Goal: Information Seeking & Learning: Learn about a topic

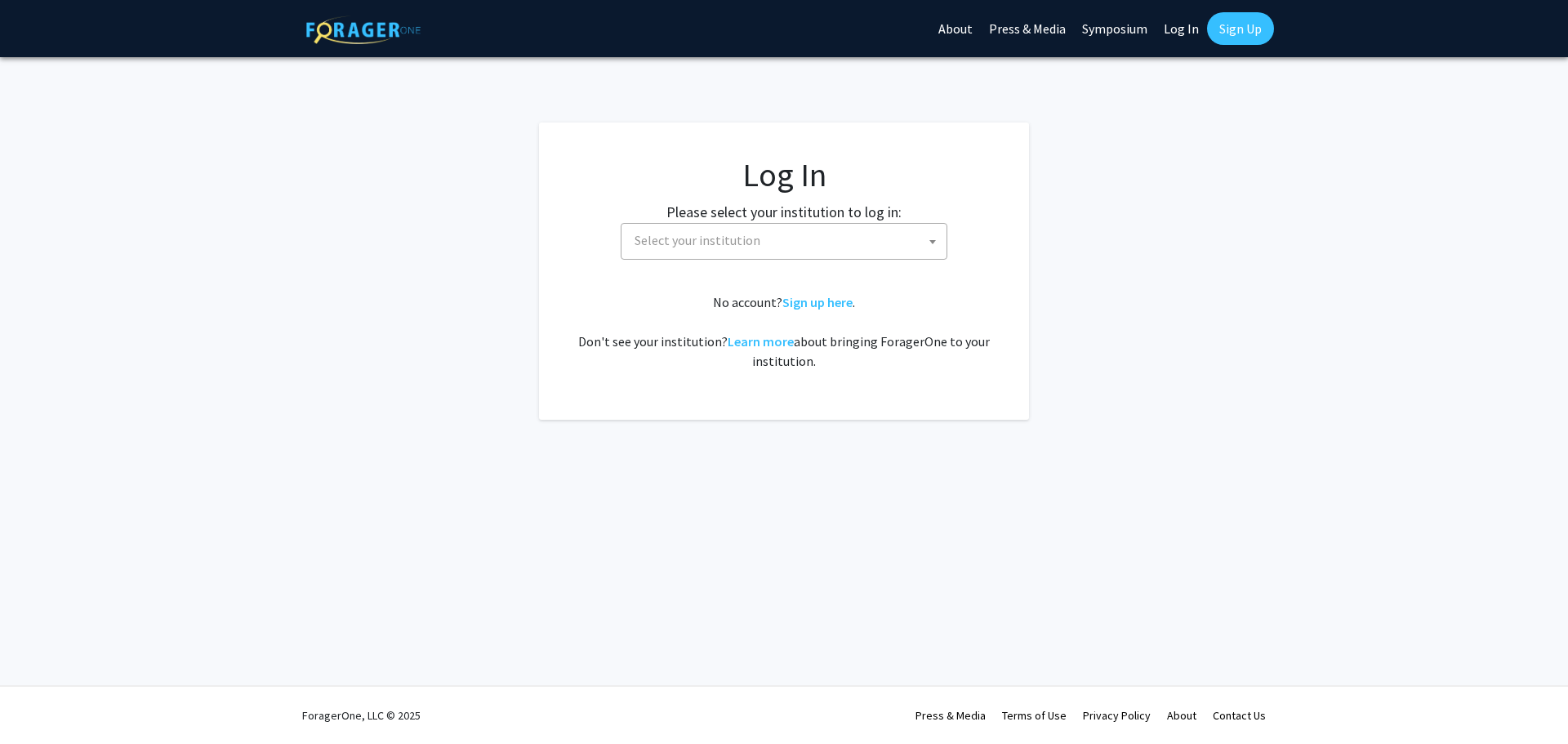
click at [768, 249] on span "Select your institution" at bounding box center [787, 240] width 319 height 33
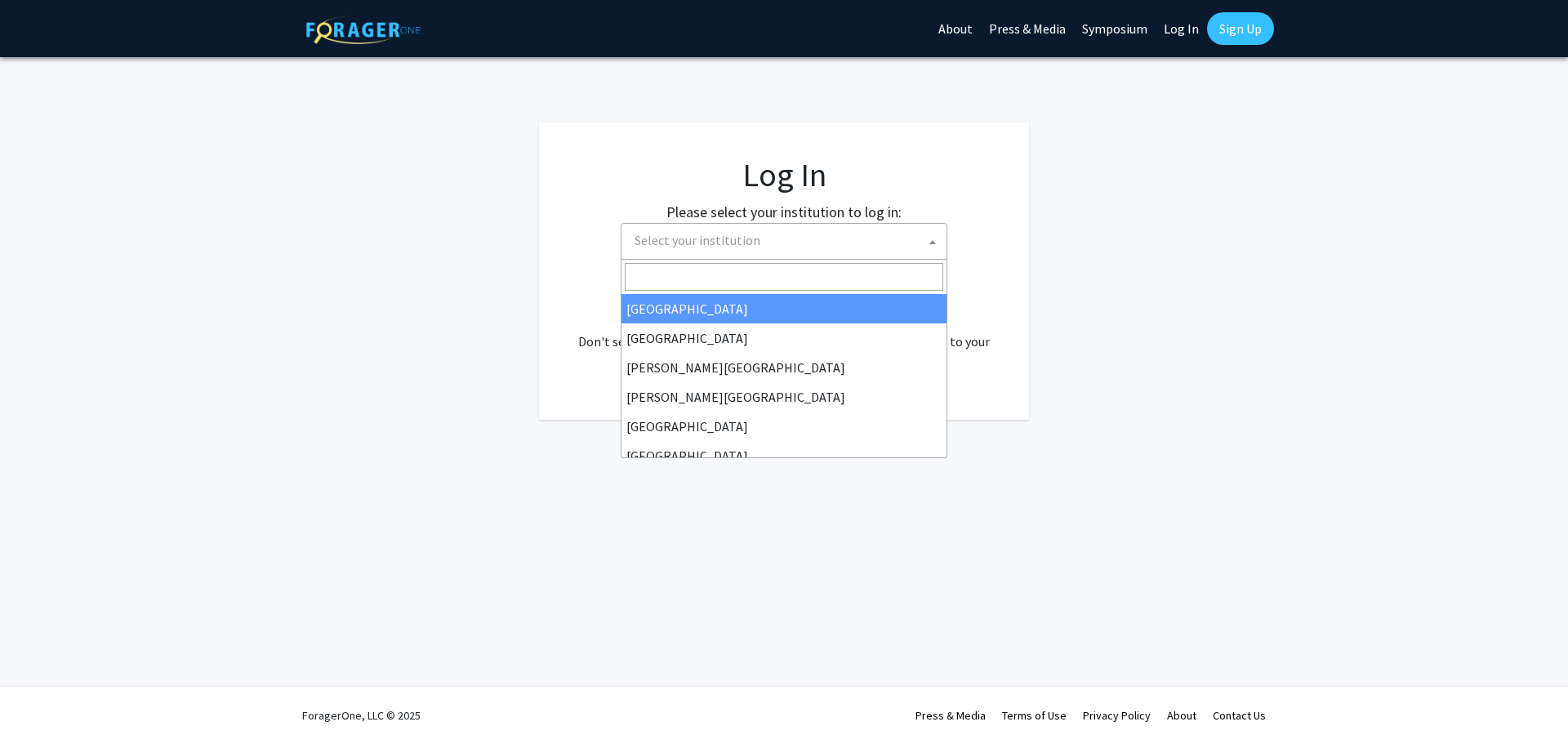
select select "34"
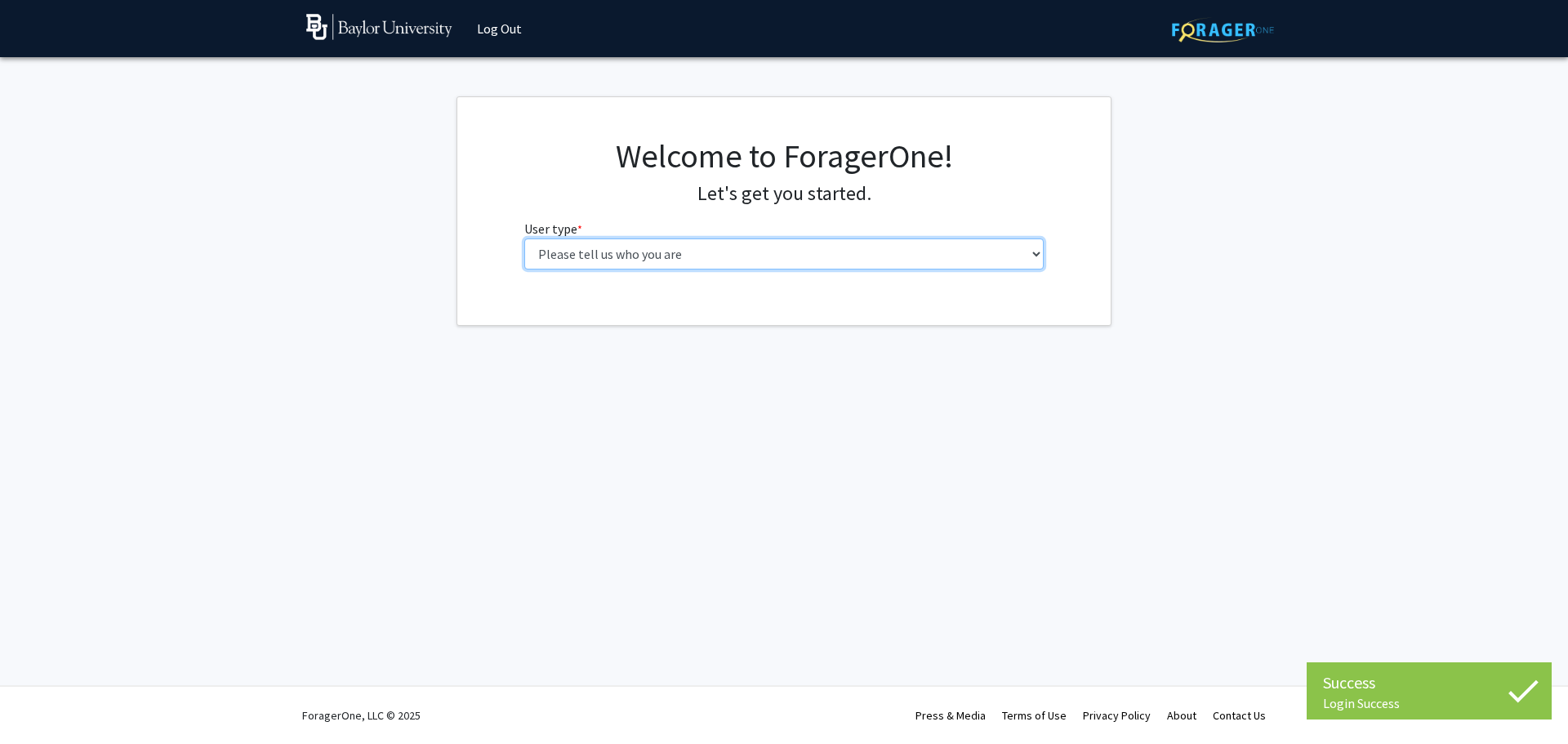
drag, startPoint x: 0, startPoint y: 0, endPoint x: 734, endPoint y: 264, distance: 780.0
click at [734, 264] on select "Please tell us who you are Undergraduate Student Master's Student Doctoral Cand…" at bounding box center [784, 254] width 520 height 31
select select "1: undergrad"
click at [524, 239] on select "Please tell us who you are Undergraduate Student Master's Student Doctoral Cand…" at bounding box center [784, 254] width 520 height 31
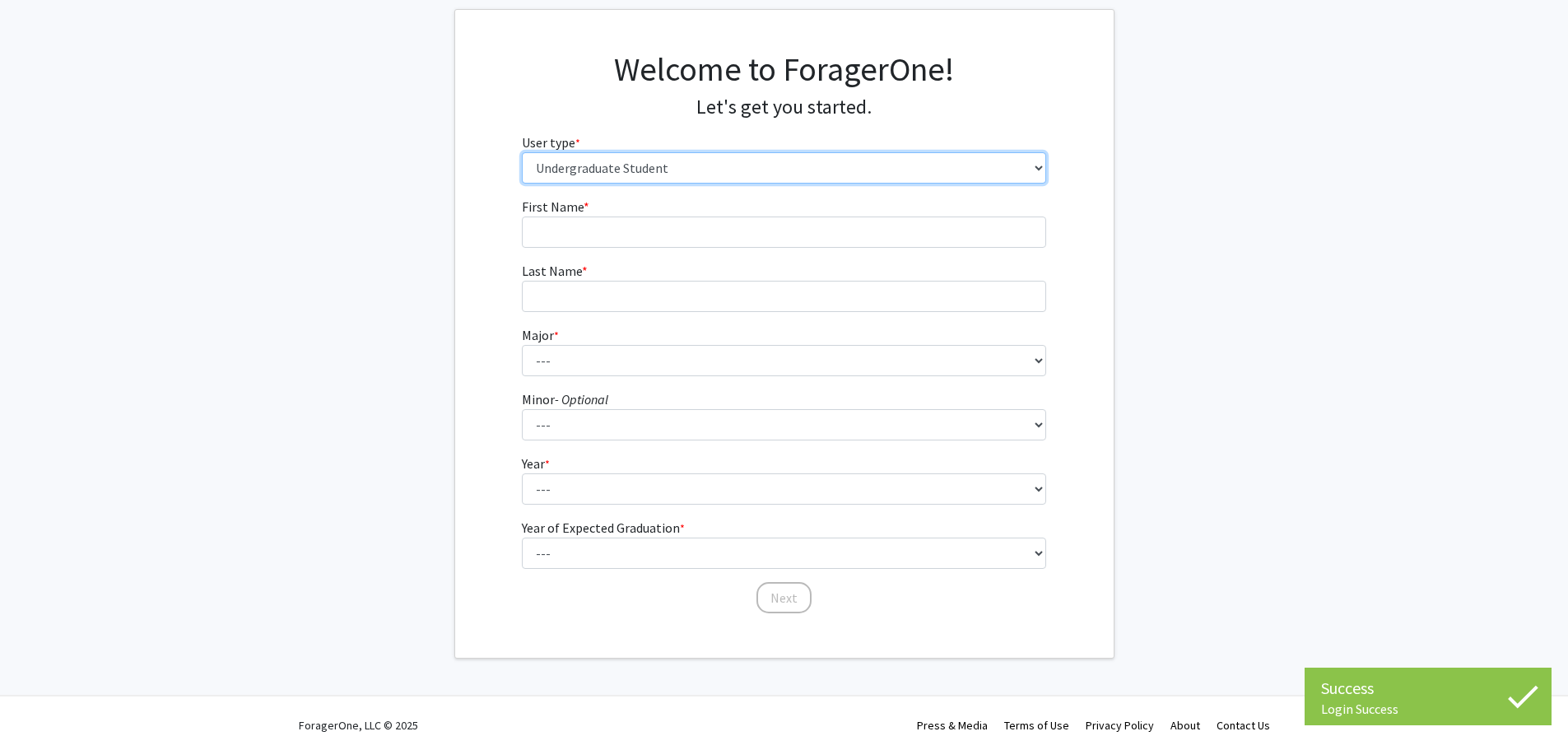
scroll to position [92, 0]
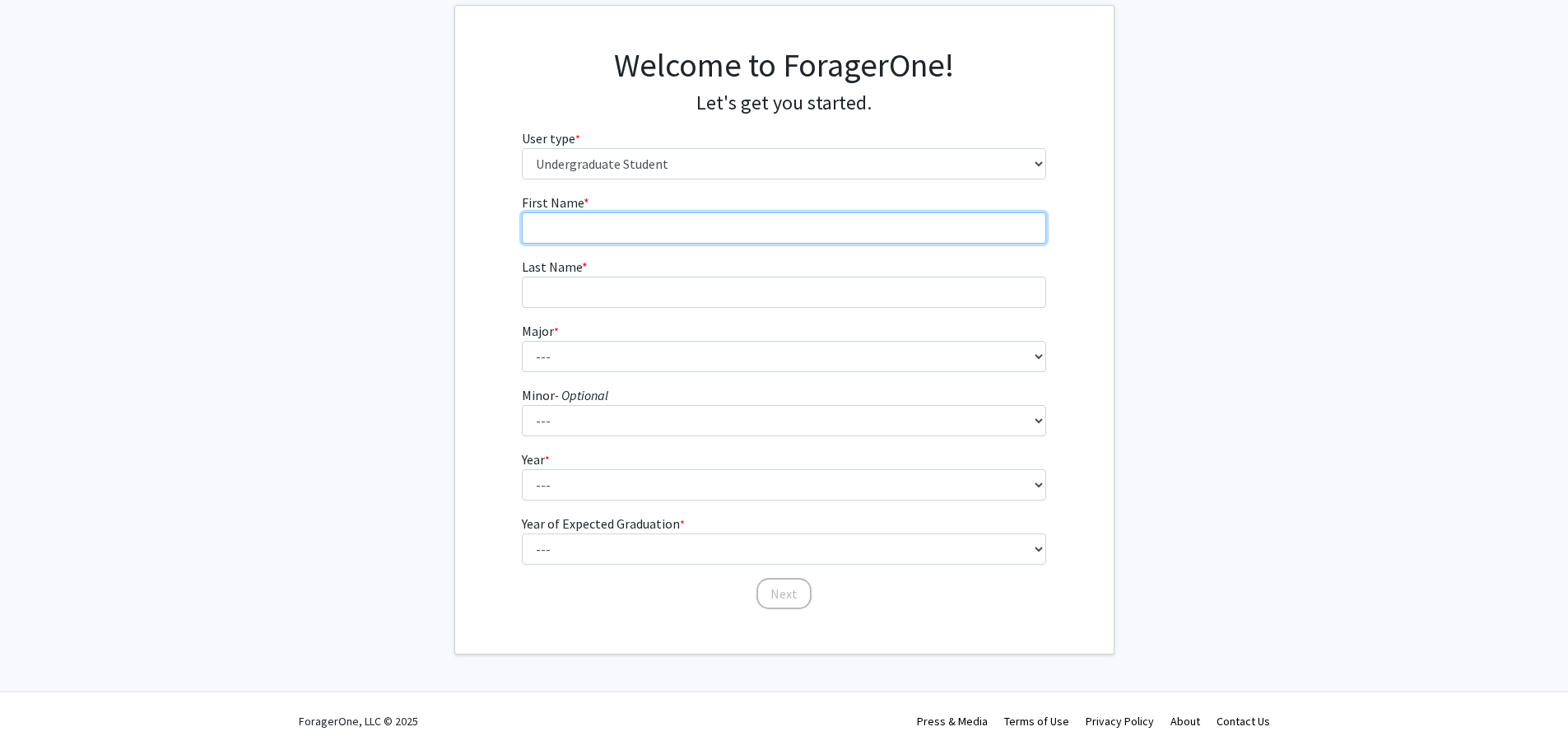
click at [749, 223] on input "First Name * required" at bounding box center [784, 228] width 524 height 32
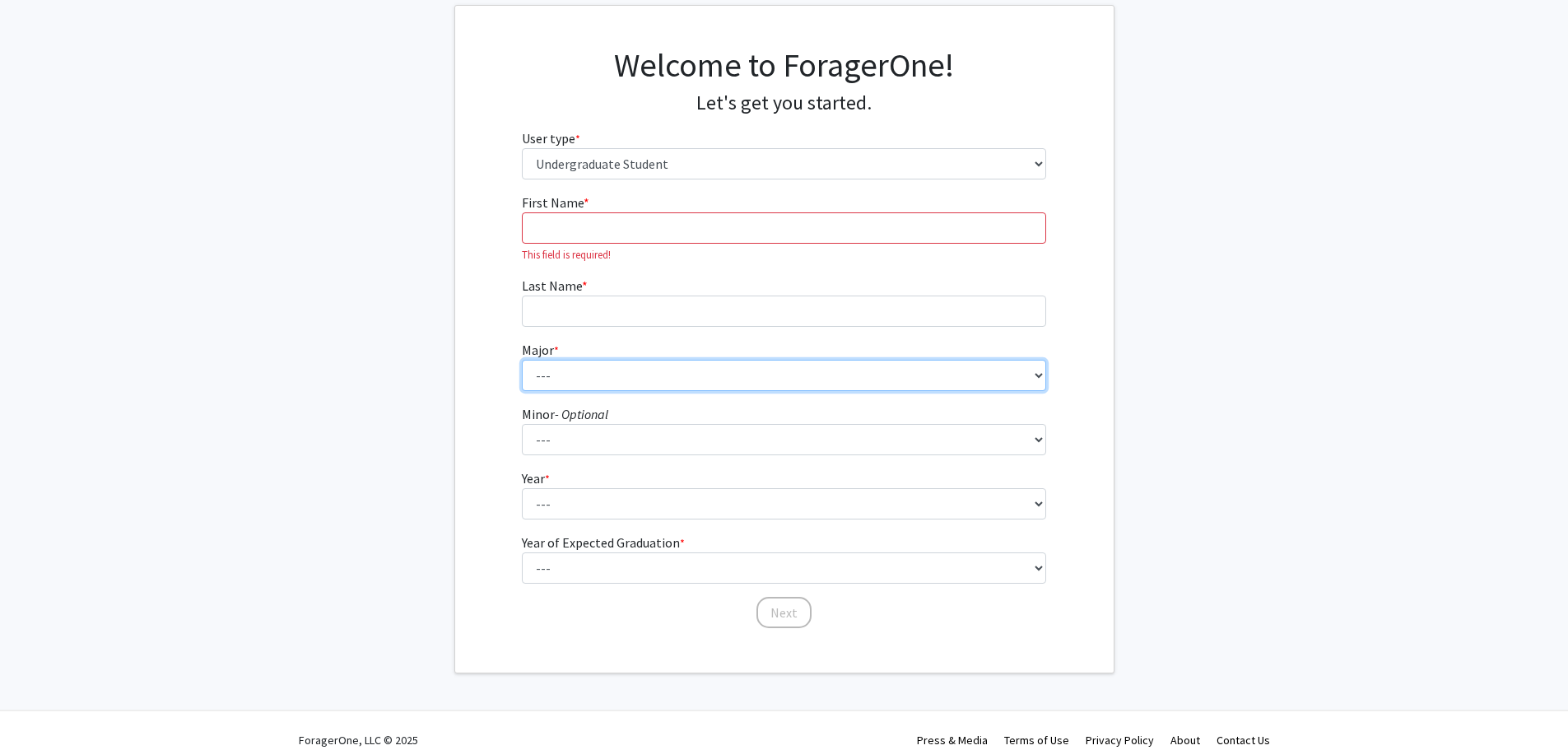
click at [807, 368] on select "--- Accounting American Studies Anthropology Apparel Design & Product Developme…" at bounding box center [784, 375] width 524 height 32
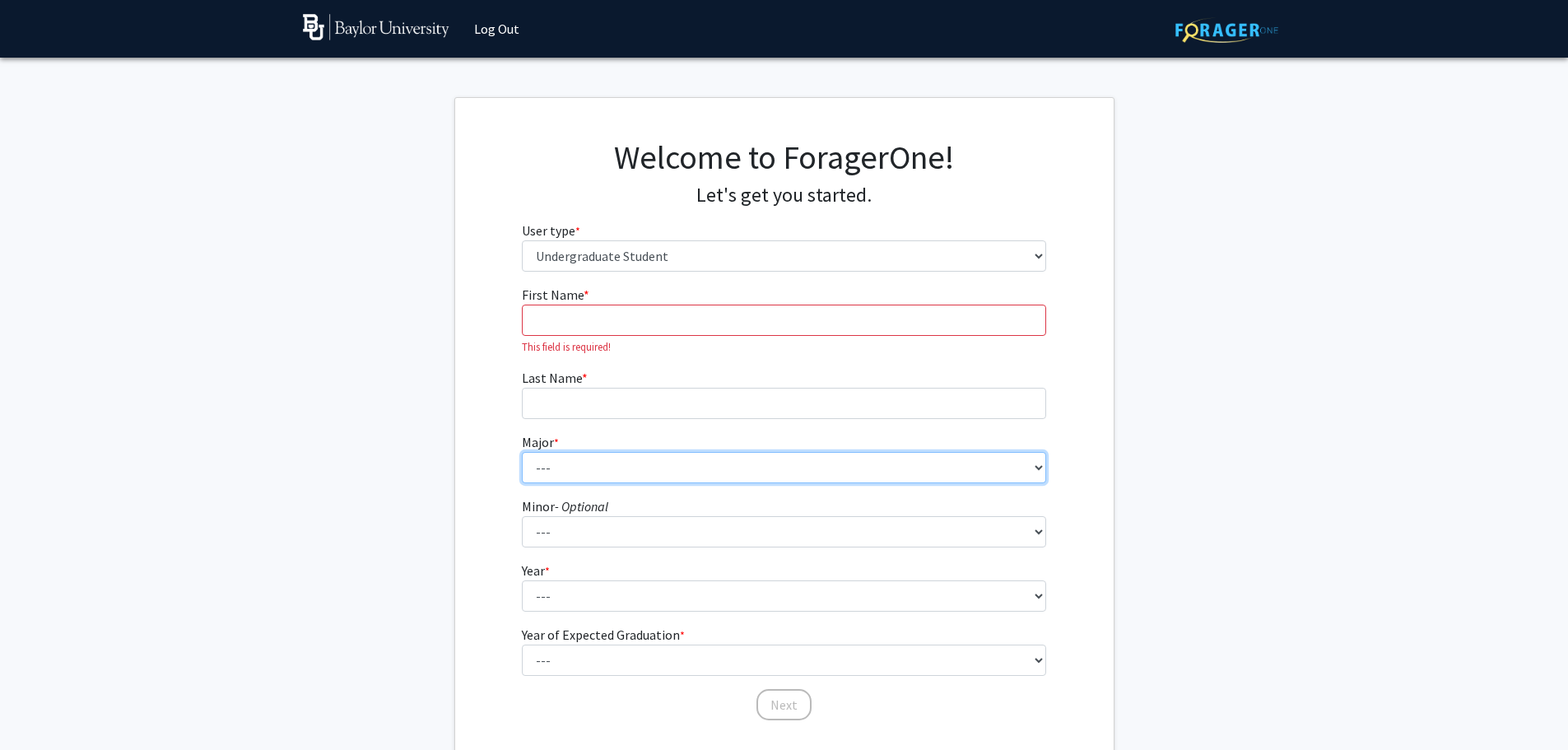
click at [705, 470] on select "--- Accounting American Studies Anthropology Apparel Design & Product Developme…" at bounding box center [784, 467] width 524 height 32
select select "3: 2668"
click at [522, 451] on select "--- Accounting American Studies Anthropology Apparel Design & Product Developme…" at bounding box center [784, 467] width 524 height 32
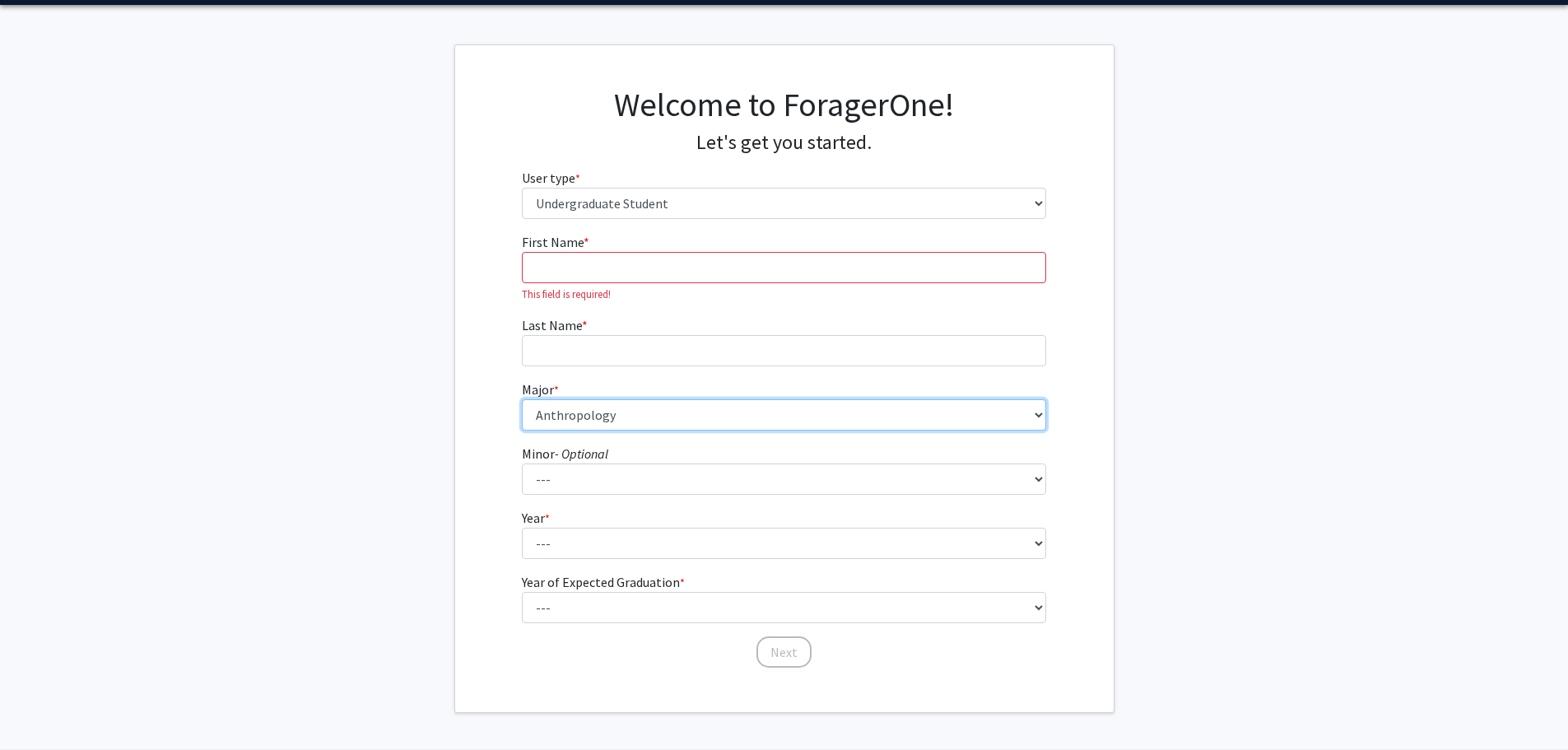
scroll to position [82, 0]
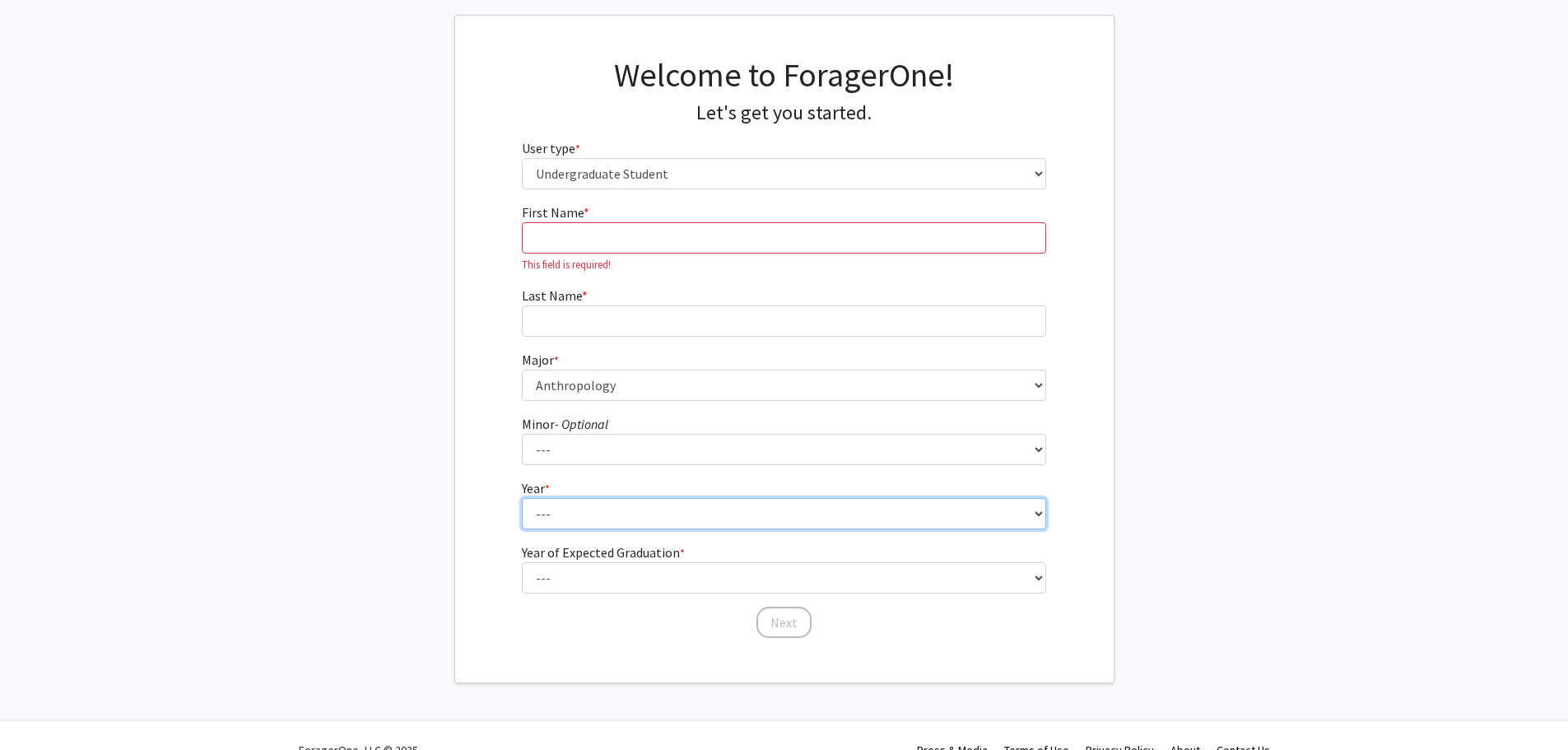
click at [652, 508] on select "--- First-year Sophomore Junior Senior Postbaccalaureate Certificate" at bounding box center [784, 513] width 524 height 32
select select "3: junior"
click at [522, 498] on select "--- First-year Sophomore Junior Senior Postbaccalaureate Certificate" at bounding box center [784, 513] width 524 height 32
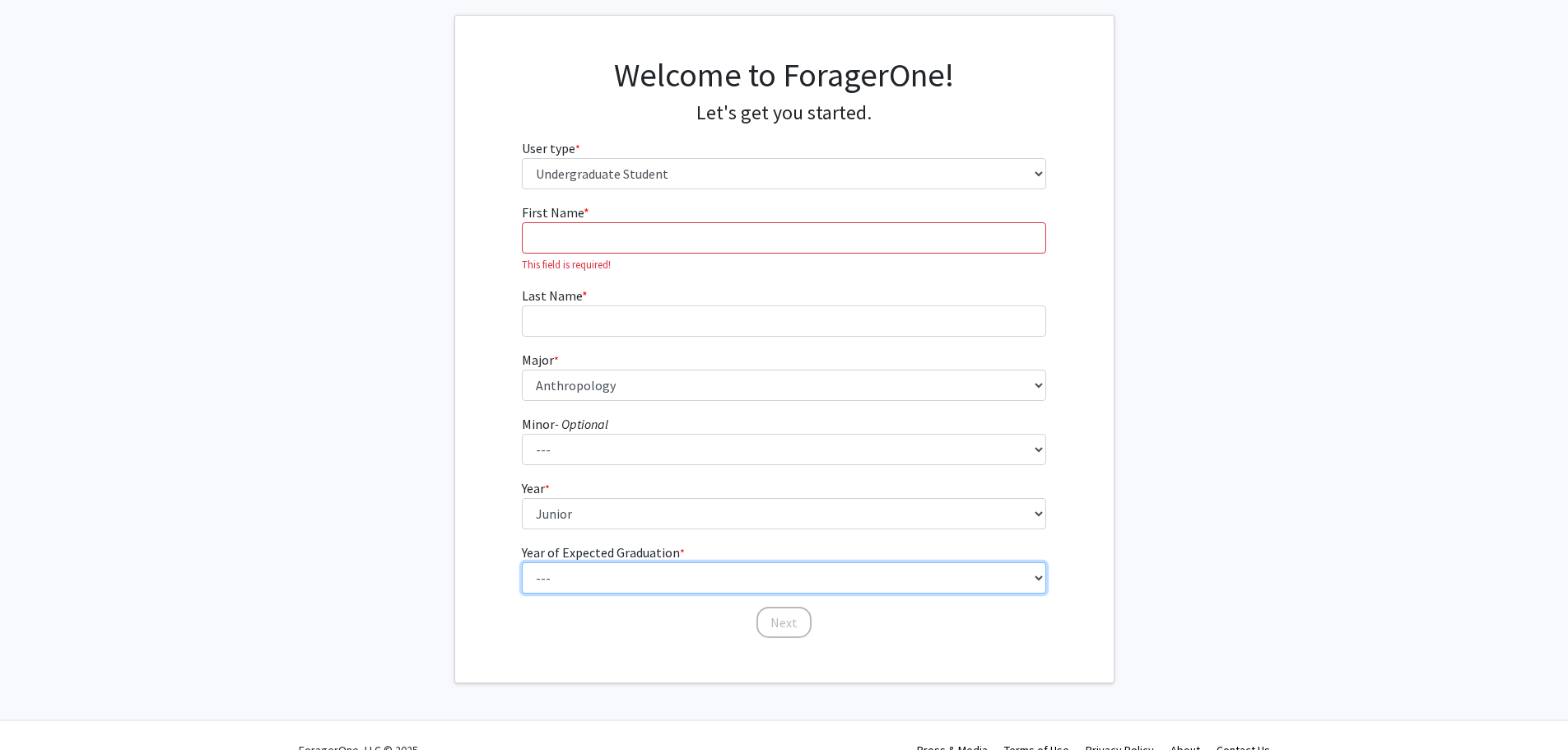
click at [614, 581] on select "--- 2025 2026 2027 2028 2029 2030 2031 2032 2033 2034" at bounding box center [784, 577] width 524 height 32
select select "3: 2027"
click at [522, 562] on select "--- 2025 2026 2027 2028 2029 2030 2031 2032 2033 2034" at bounding box center [784, 577] width 524 height 32
click at [767, 240] on input "First Name * required" at bounding box center [784, 238] width 524 height 32
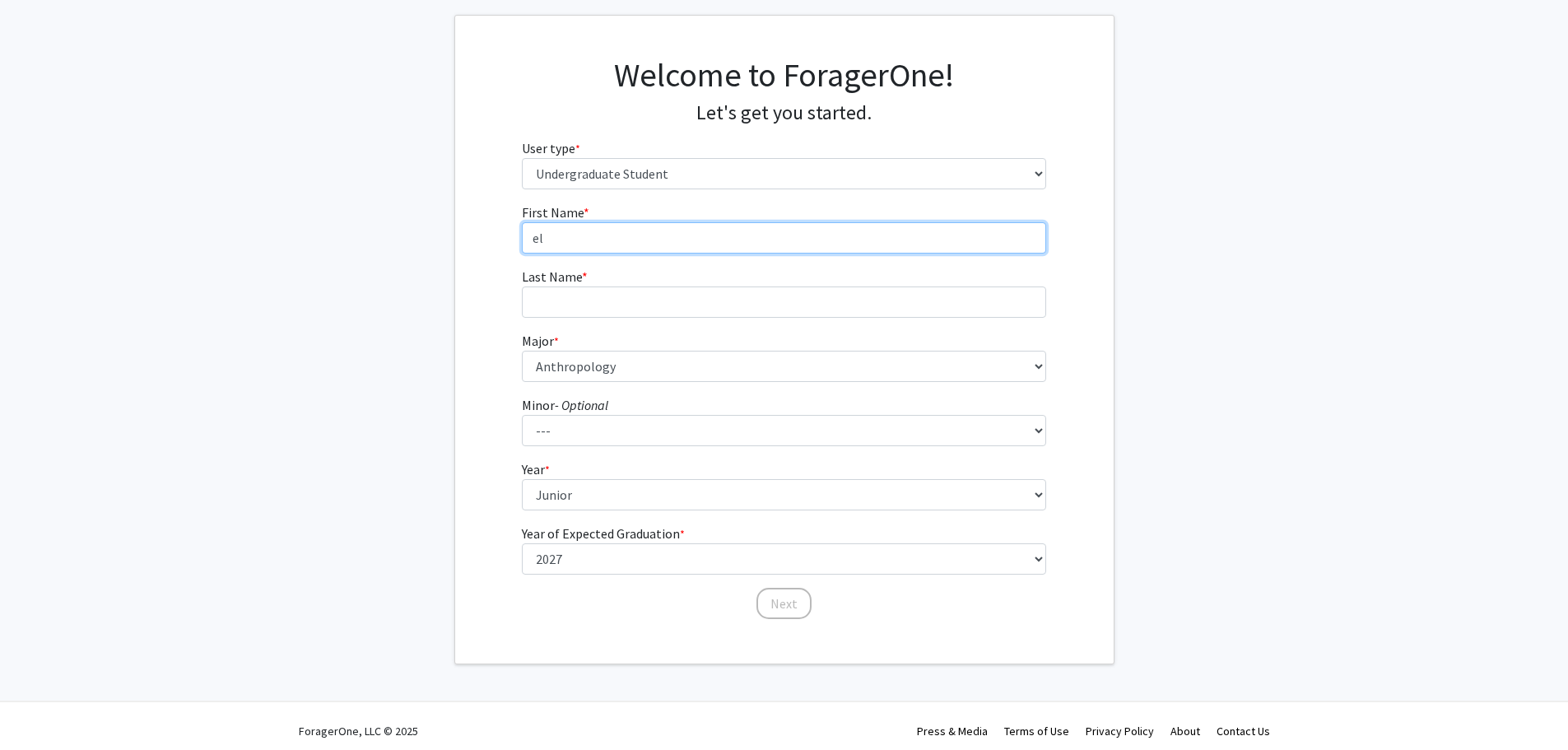
type input "e"
type input "Elyanna"
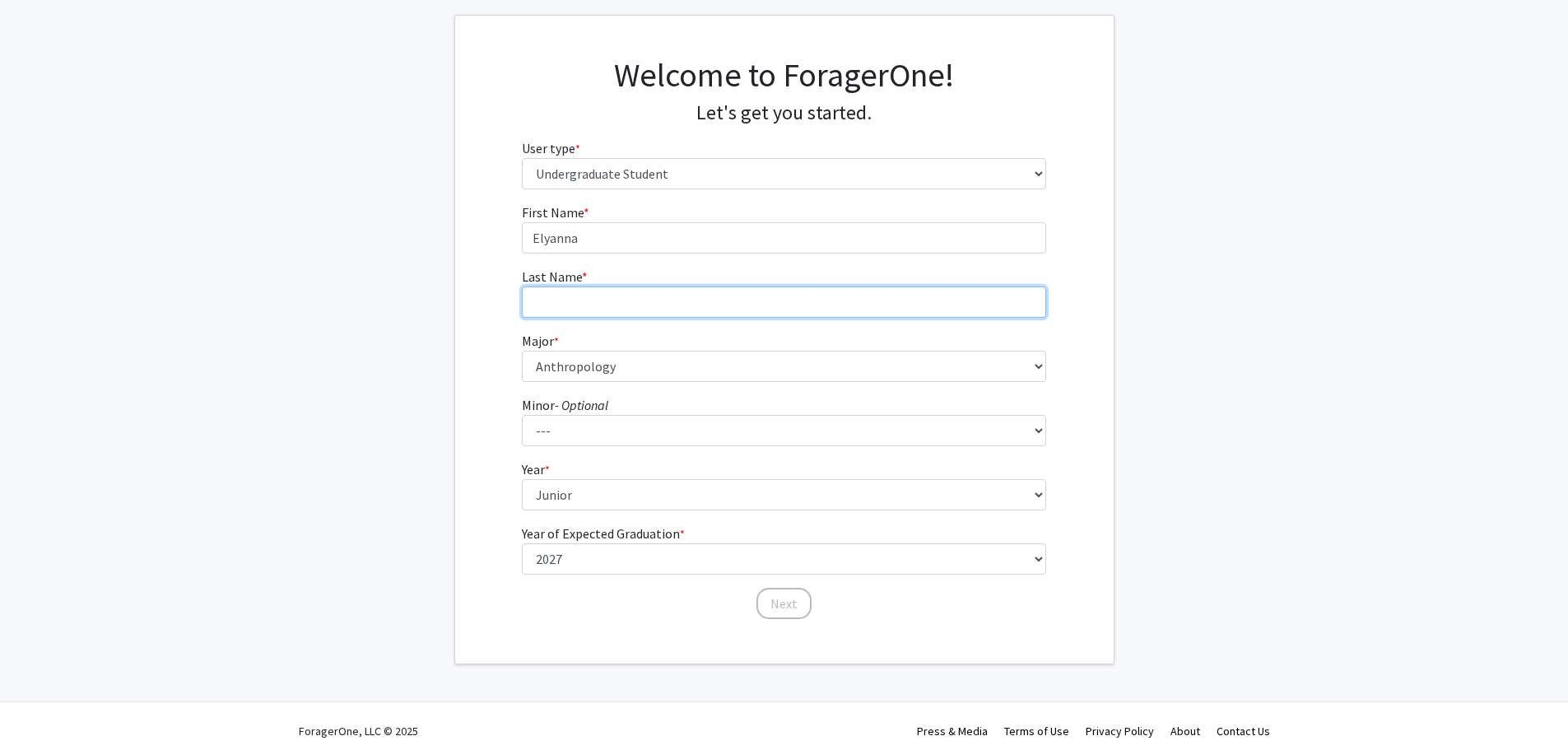
click at [651, 294] on input "Last Name * required" at bounding box center [784, 302] width 524 height 32
type input "Fonkoue-Toulou"
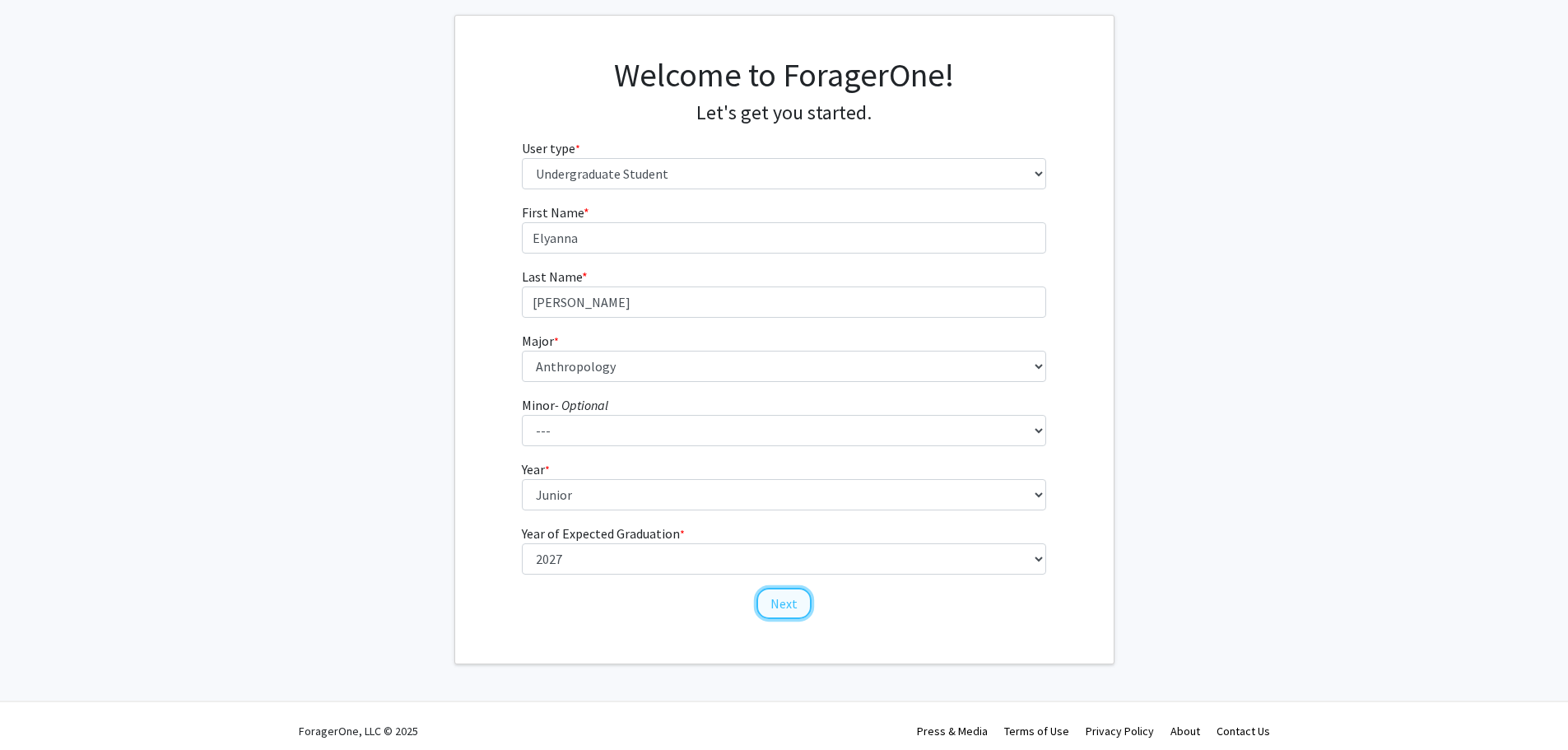
click at [794, 607] on button "Next" at bounding box center [784, 603] width 55 height 32
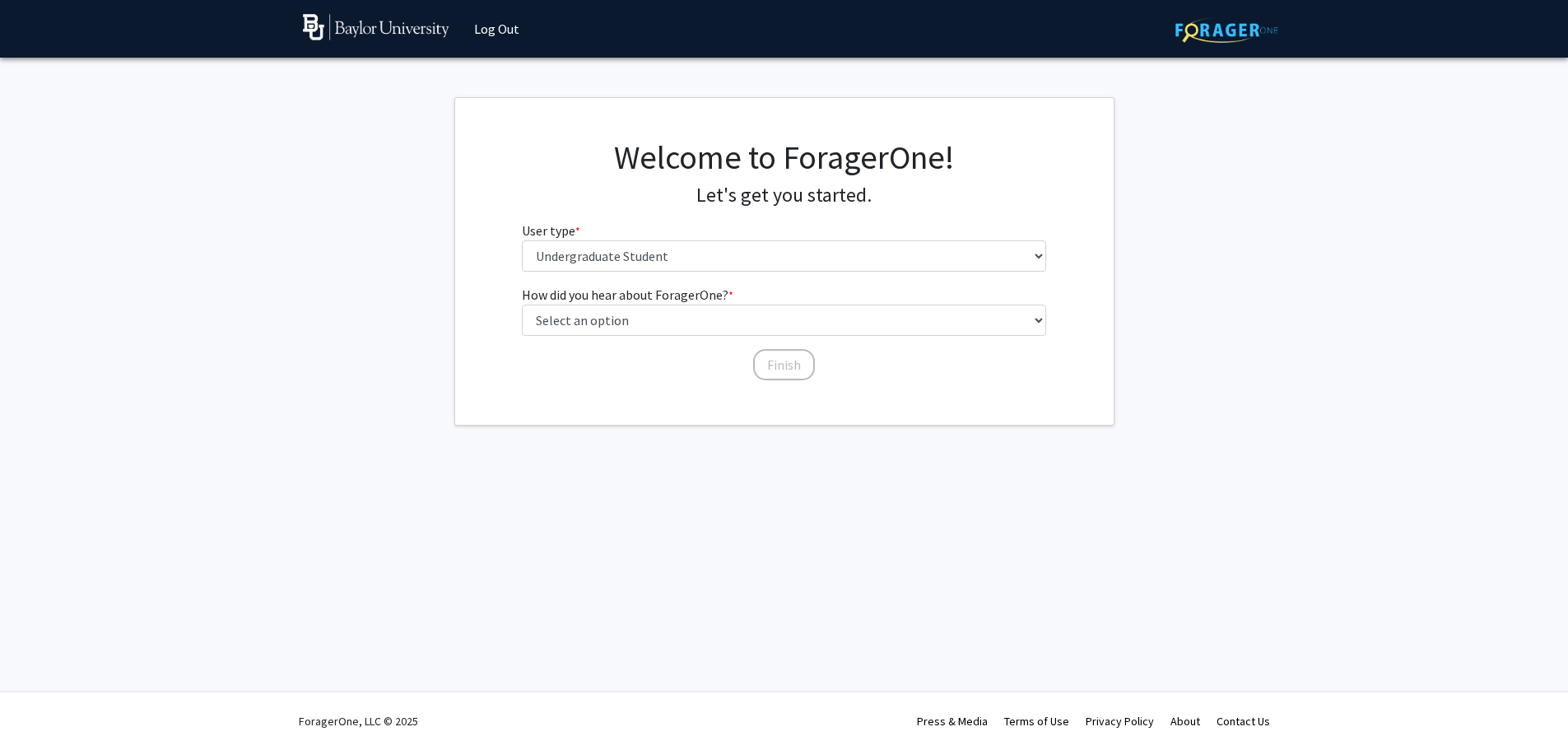
scroll to position [0, 0]
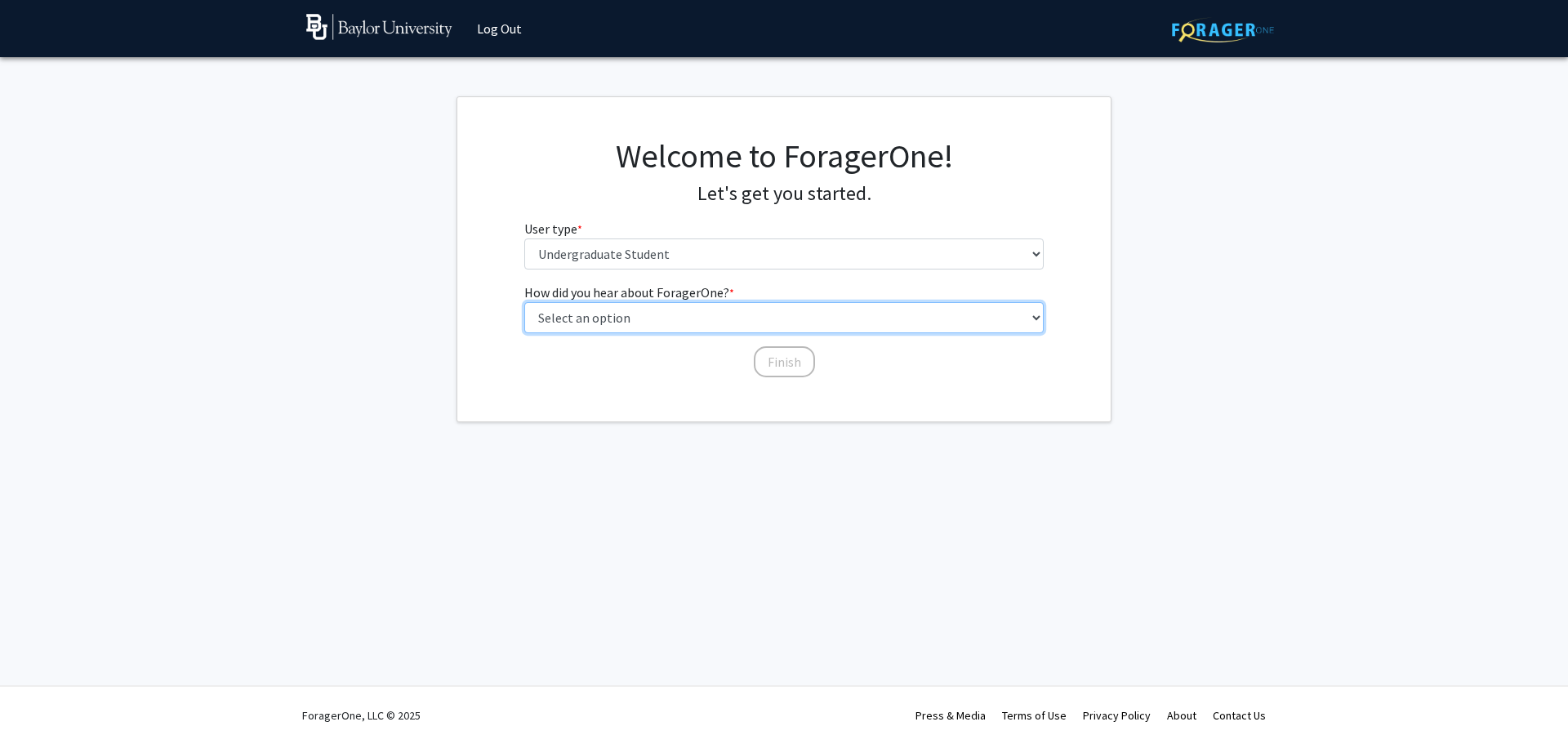
click at [751, 320] on select "Select an option Peer/student recommendation Faculty/staff recommendation Unive…" at bounding box center [784, 318] width 520 height 31
select select "3: university_website"
click at [524, 302] on select "Select an option Peer/student recommendation Faculty/staff recommendation Unive…" at bounding box center [784, 318] width 520 height 31
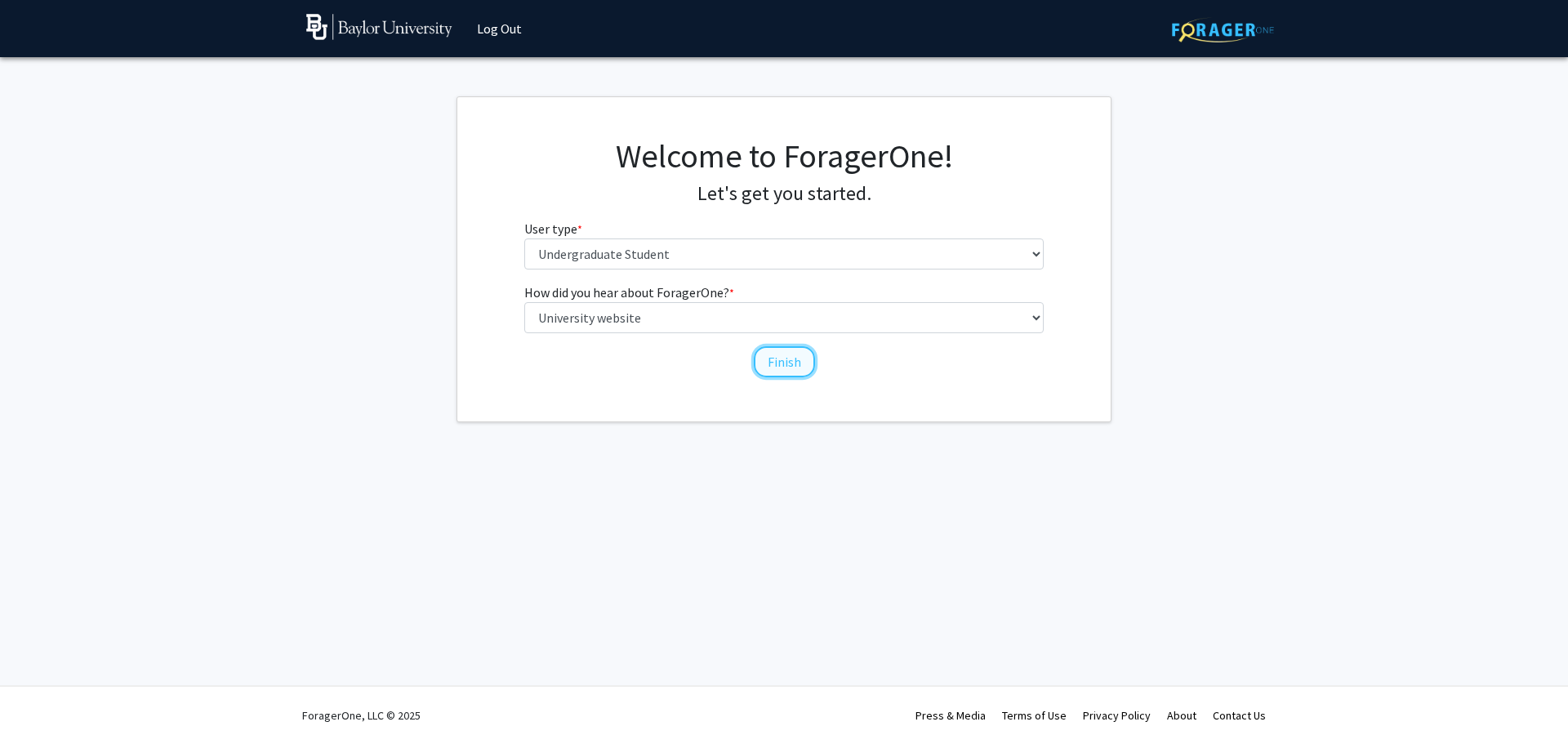
click at [772, 358] on button "Finish" at bounding box center [785, 362] width 61 height 31
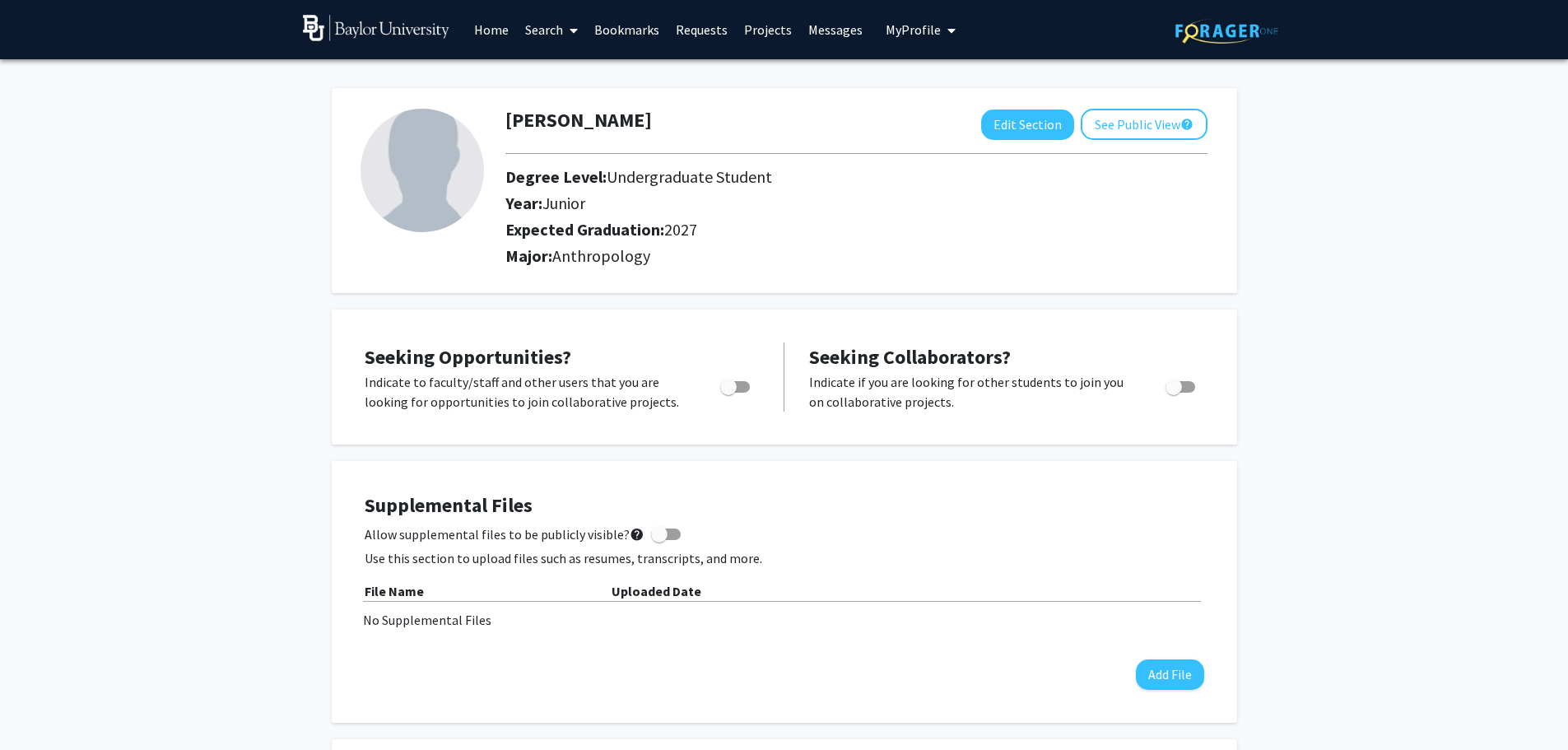
click at [741, 28] on link "Projects" at bounding box center [767, 30] width 64 height 58
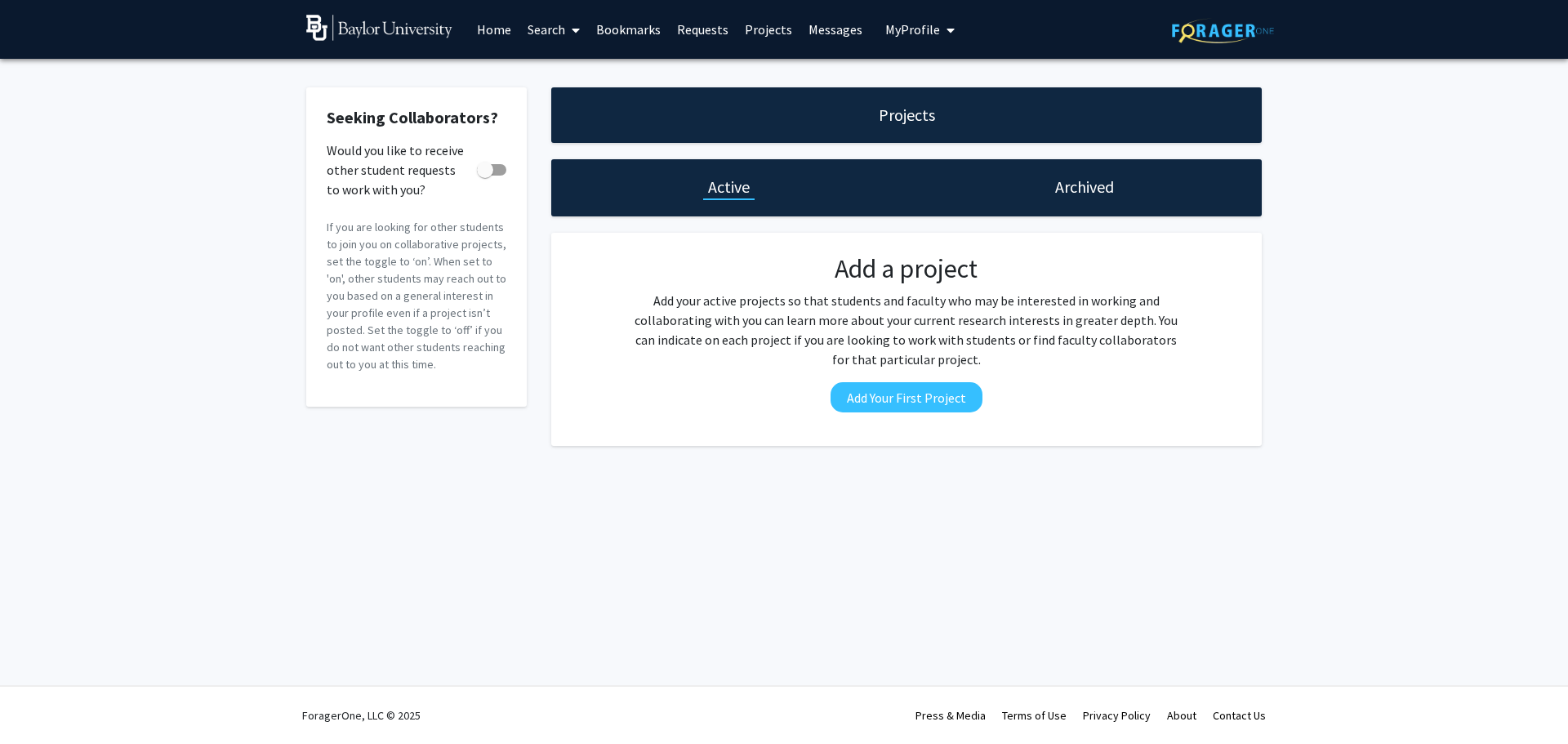
click at [494, 28] on link "Home" at bounding box center [494, 30] width 50 height 57
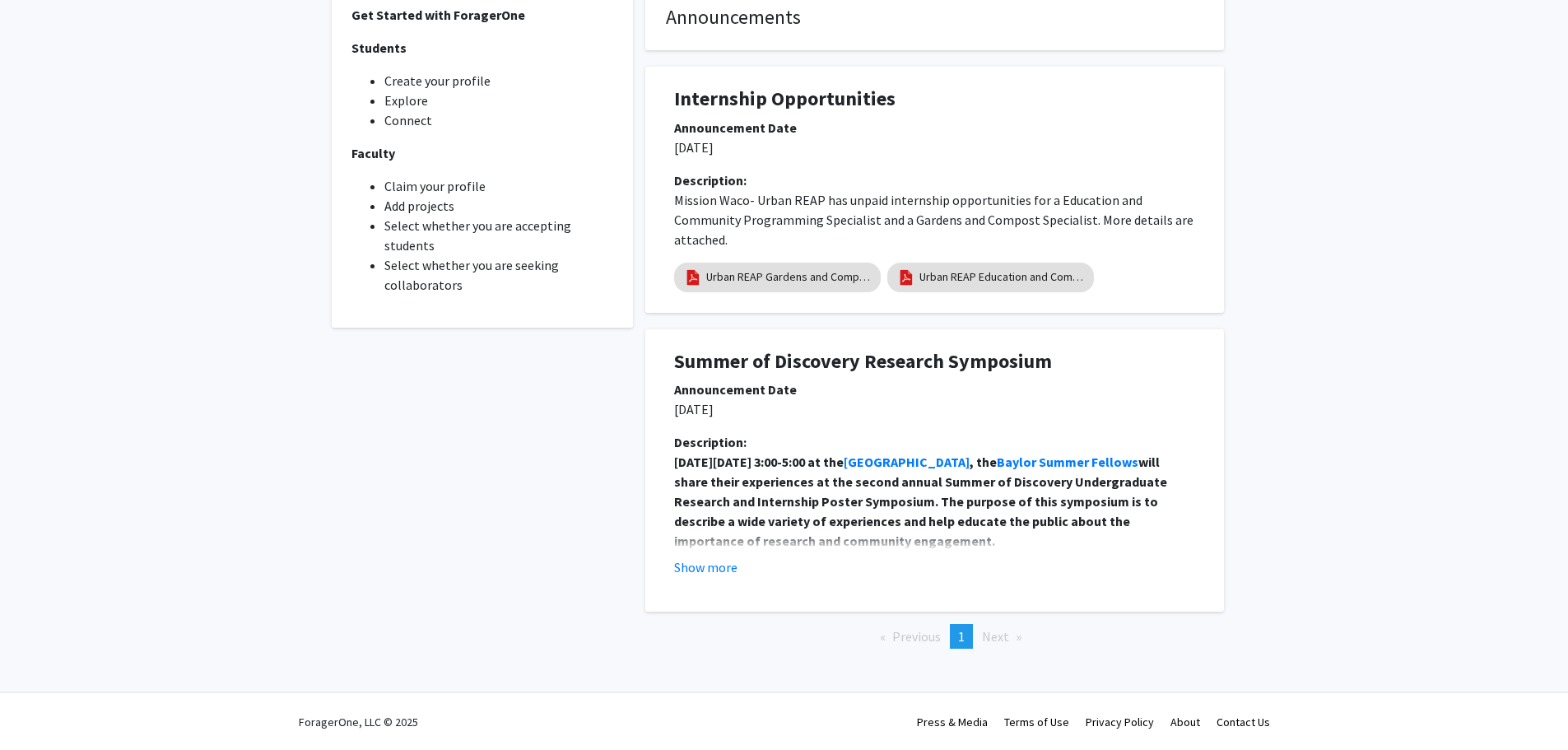
scroll to position [481, 0]
click at [681, 569] on button "Show more" at bounding box center [706, 566] width 63 height 20
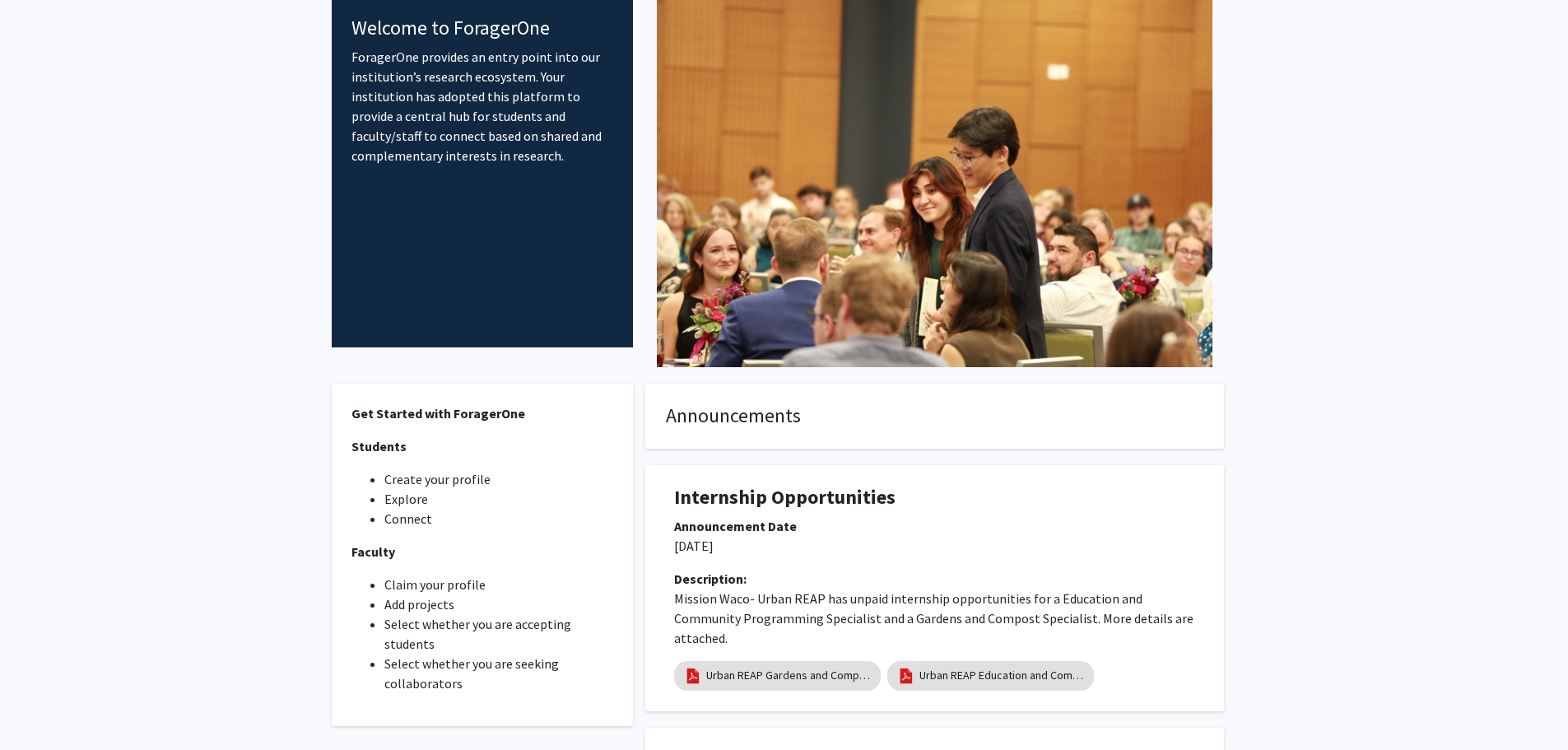
scroll to position [0, 0]
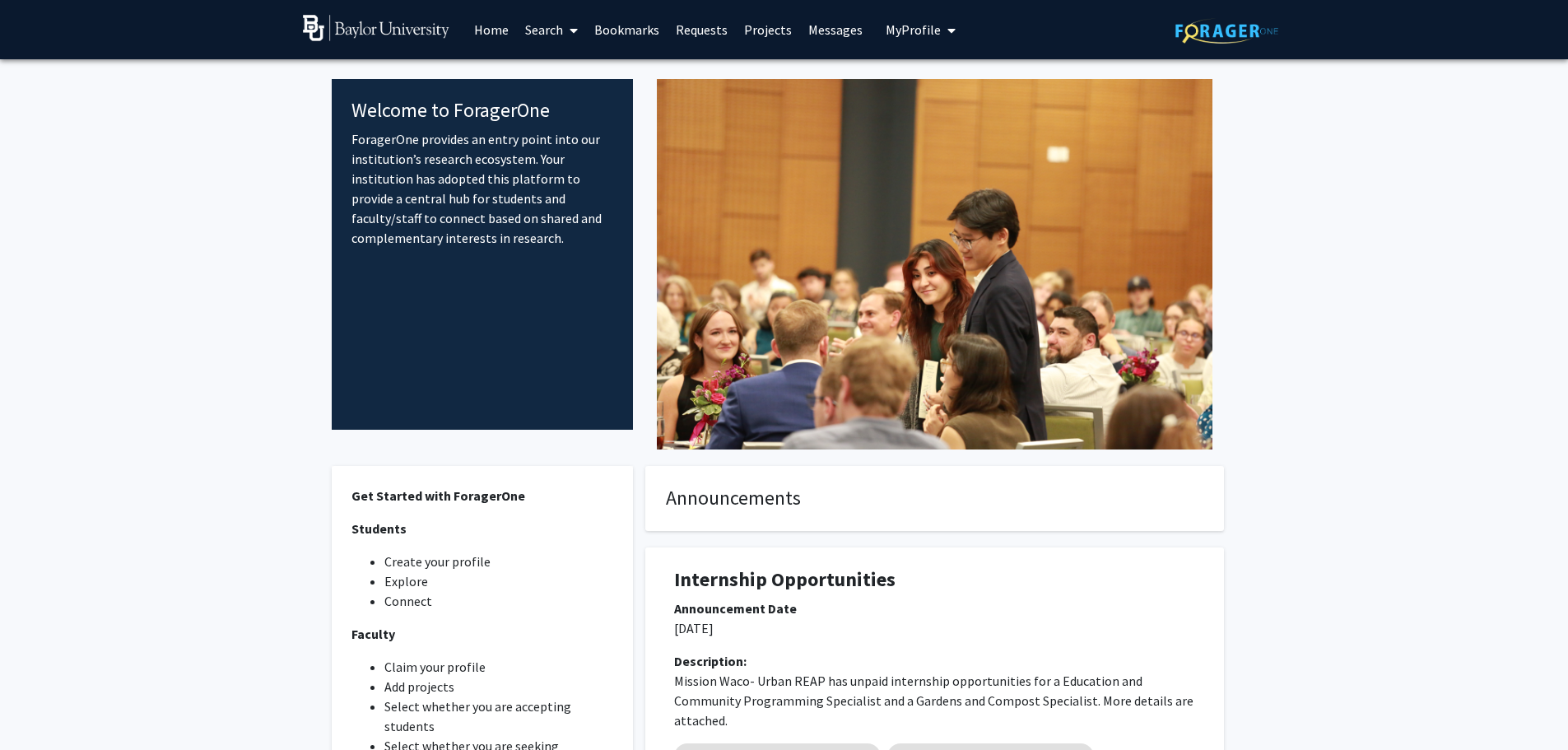
click at [566, 33] on span at bounding box center [570, 31] width 14 height 58
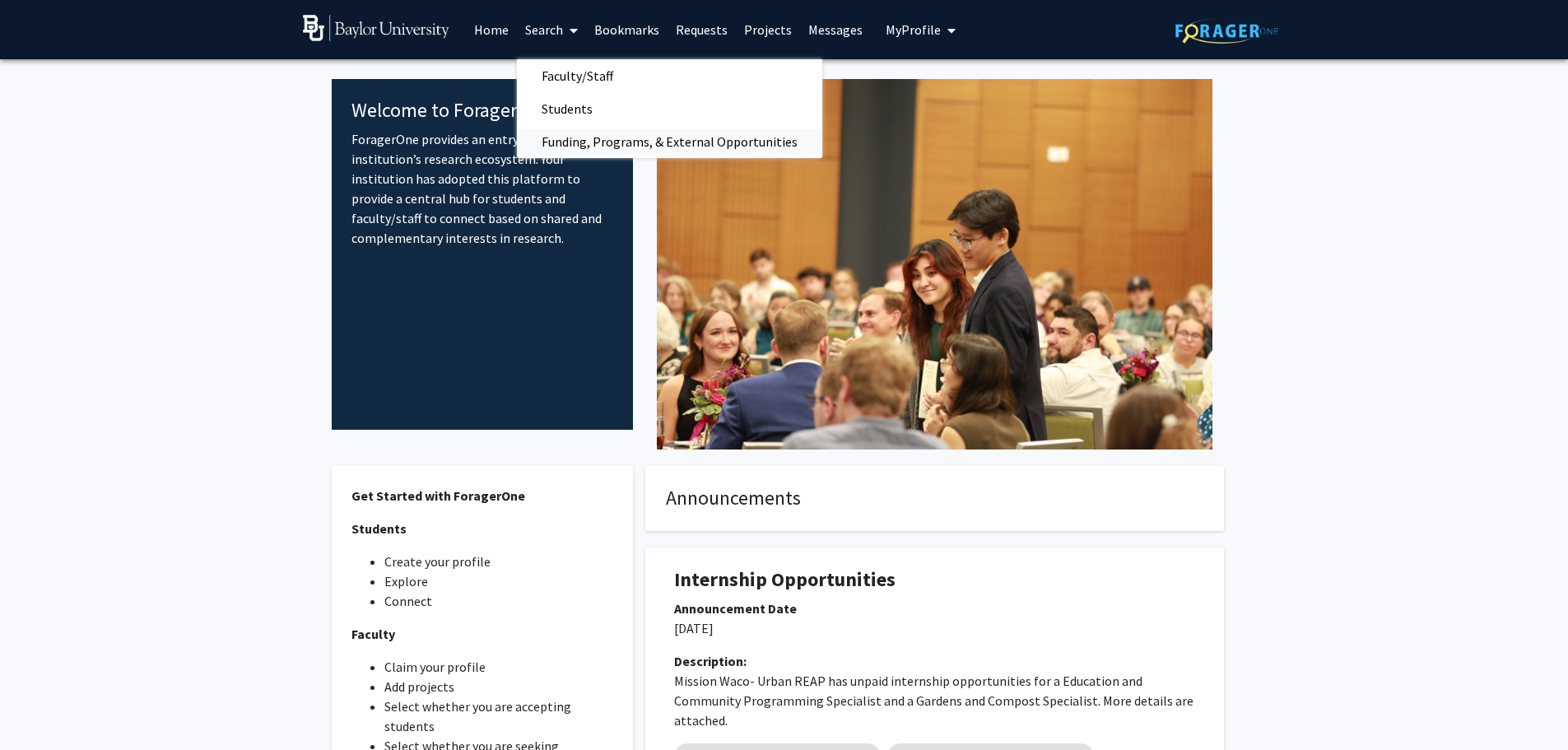
click at [590, 139] on span "Funding, Programs, & External Opportunities" at bounding box center [669, 141] width 305 height 33
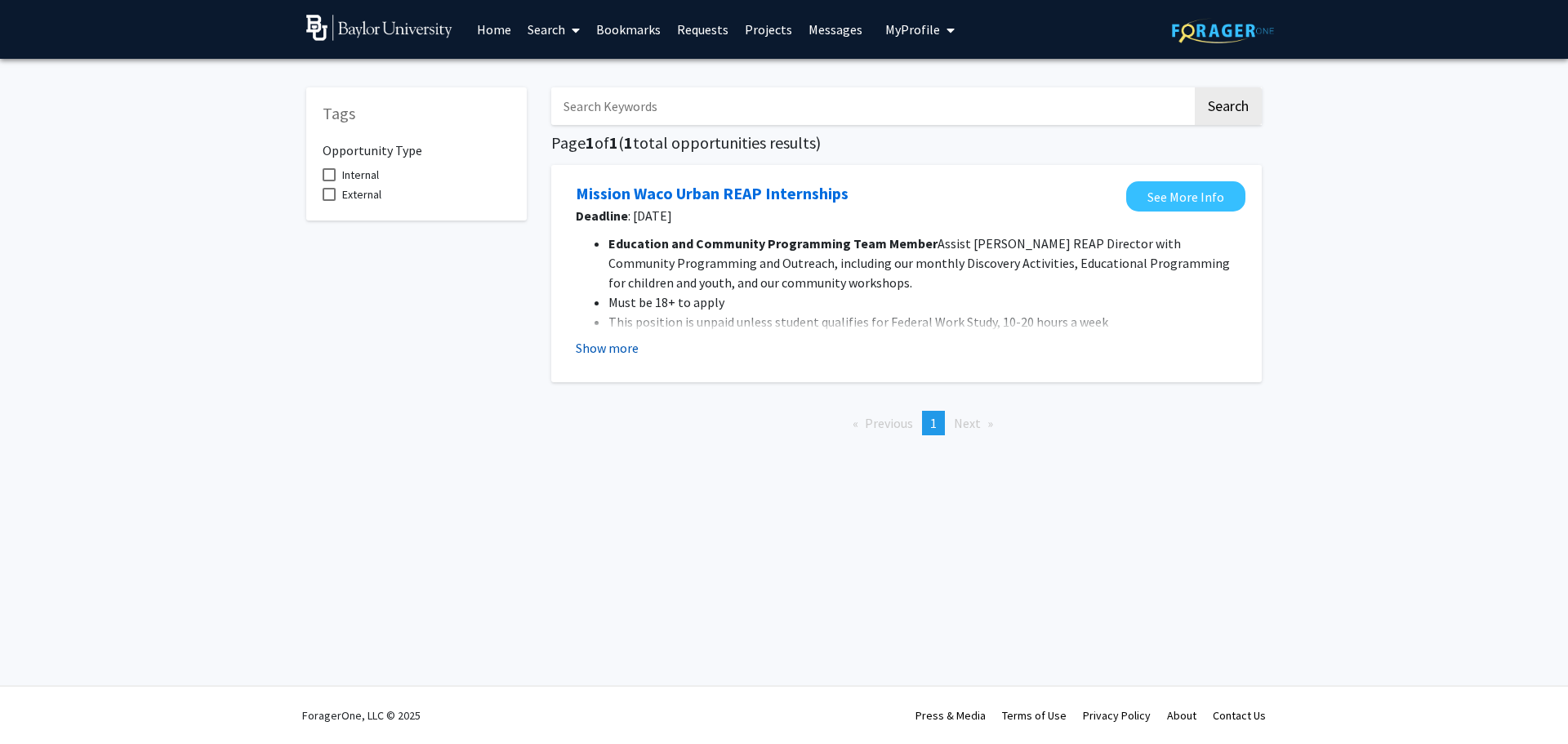
click at [609, 344] on button "Show more" at bounding box center [607, 348] width 63 height 20
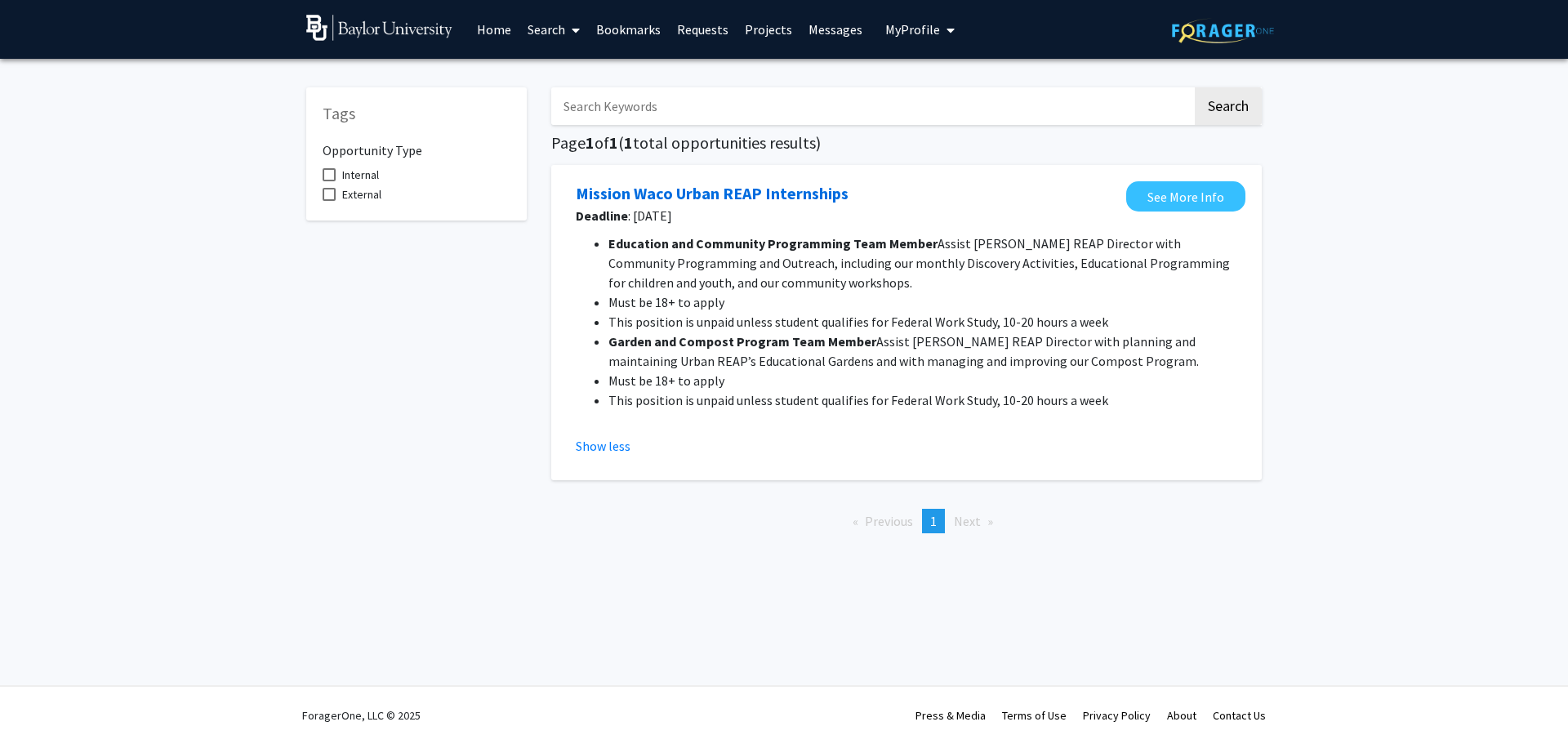
click at [568, 31] on span at bounding box center [572, 31] width 14 height 57
click at [585, 83] on span "Faculty/Staff" at bounding box center [580, 74] width 120 height 32
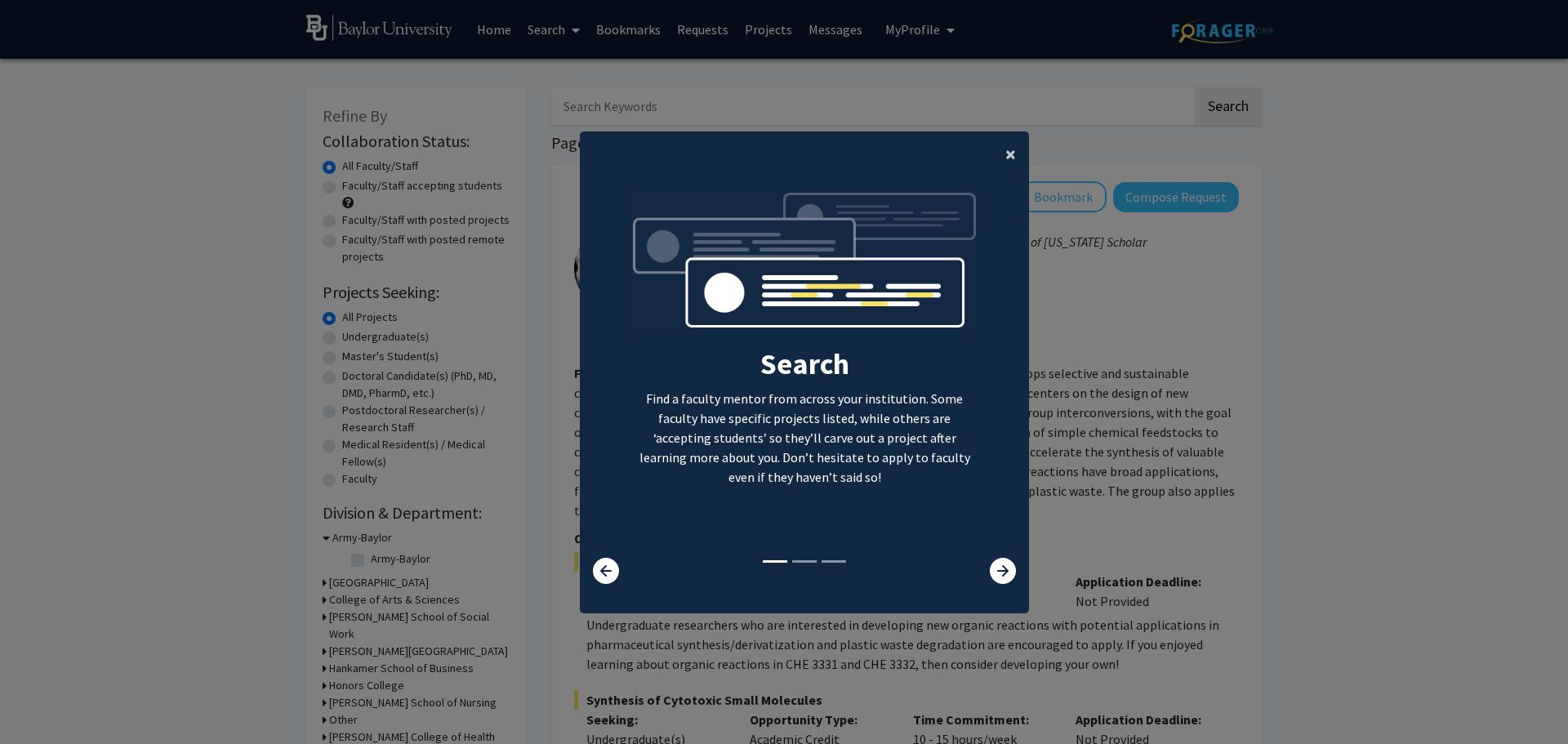
click at [1006, 153] on span "×" at bounding box center [1011, 153] width 11 height 25
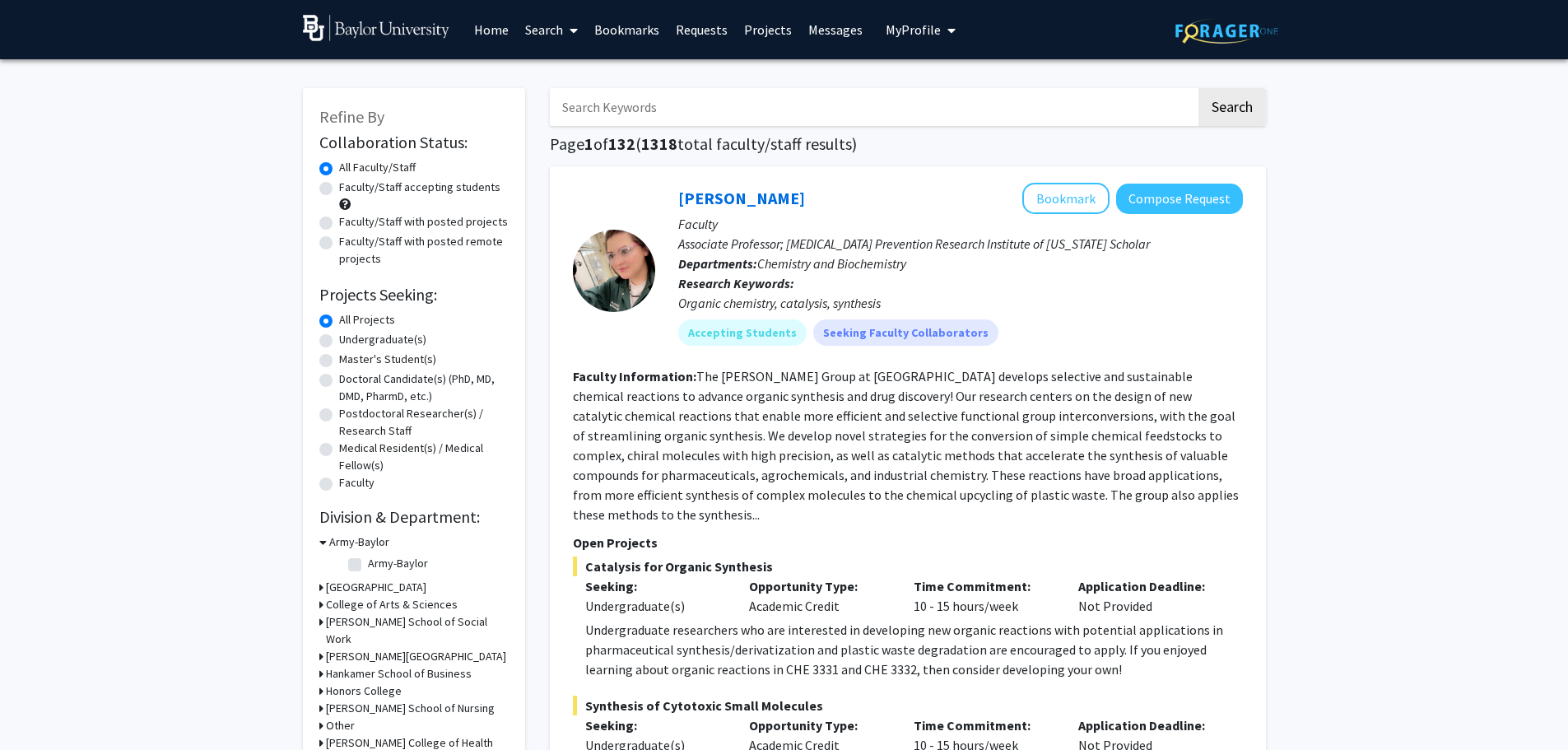
click at [674, 96] on input "Search Keywords" at bounding box center [873, 107] width 646 height 38
type input "tucker"
click at [1198, 88] on button "Search" at bounding box center [1231, 107] width 68 height 38
click at [353, 185] on label "Faculty/Staff accepting students" at bounding box center [420, 186] width 161 height 17
click at [350, 185] on input "Faculty/Staff accepting students" at bounding box center [345, 184] width 11 height 11
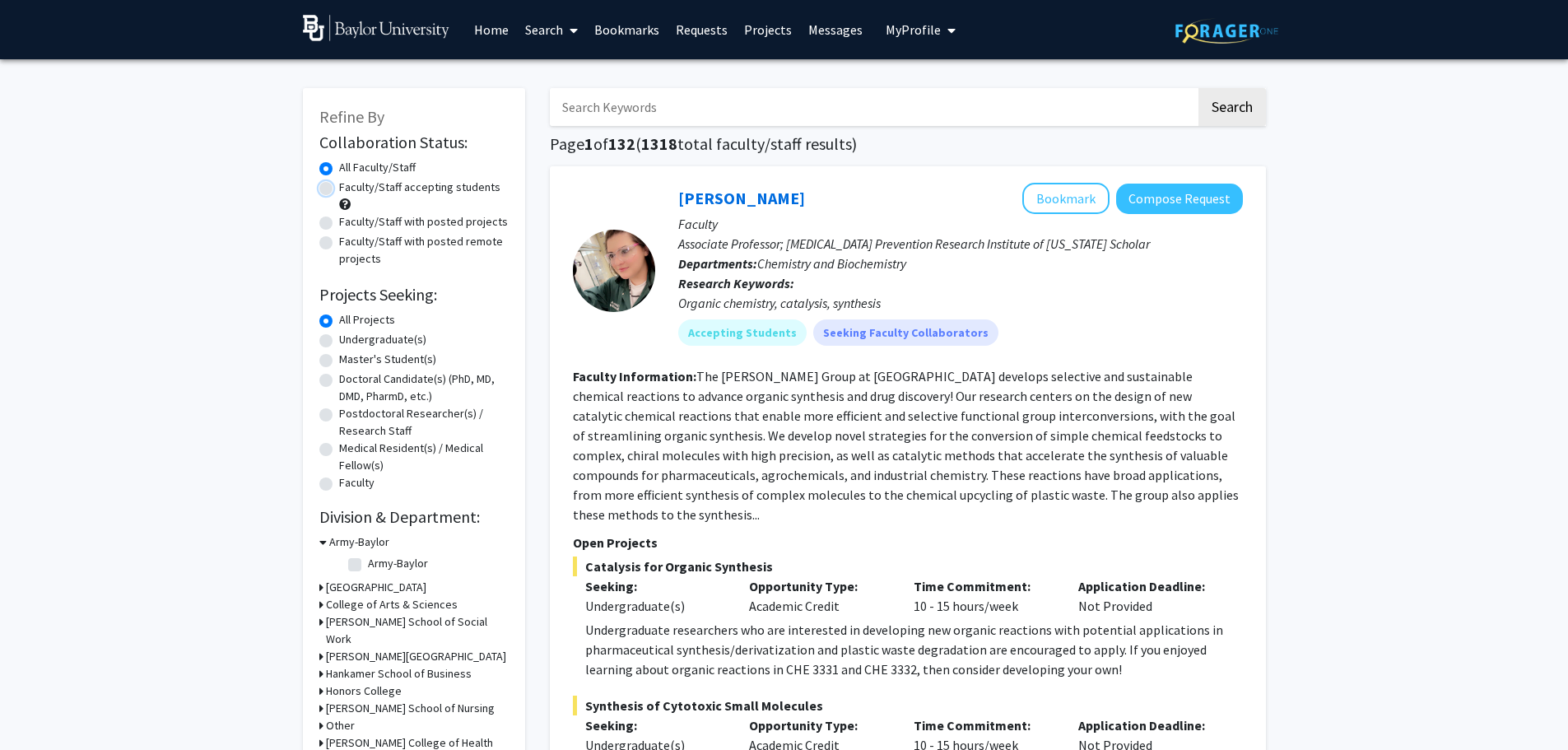
radio input "true"
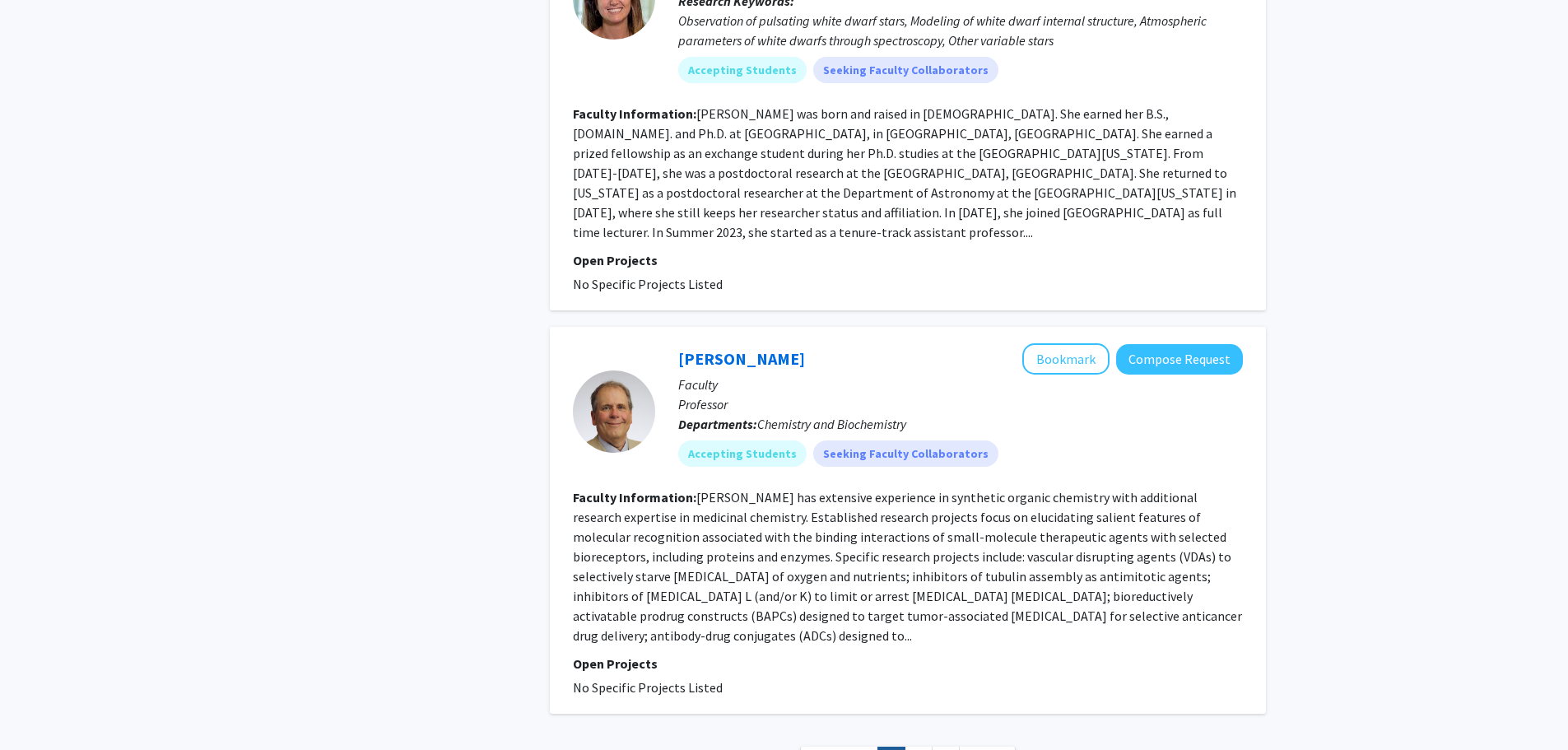
scroll to position [4286, 0]
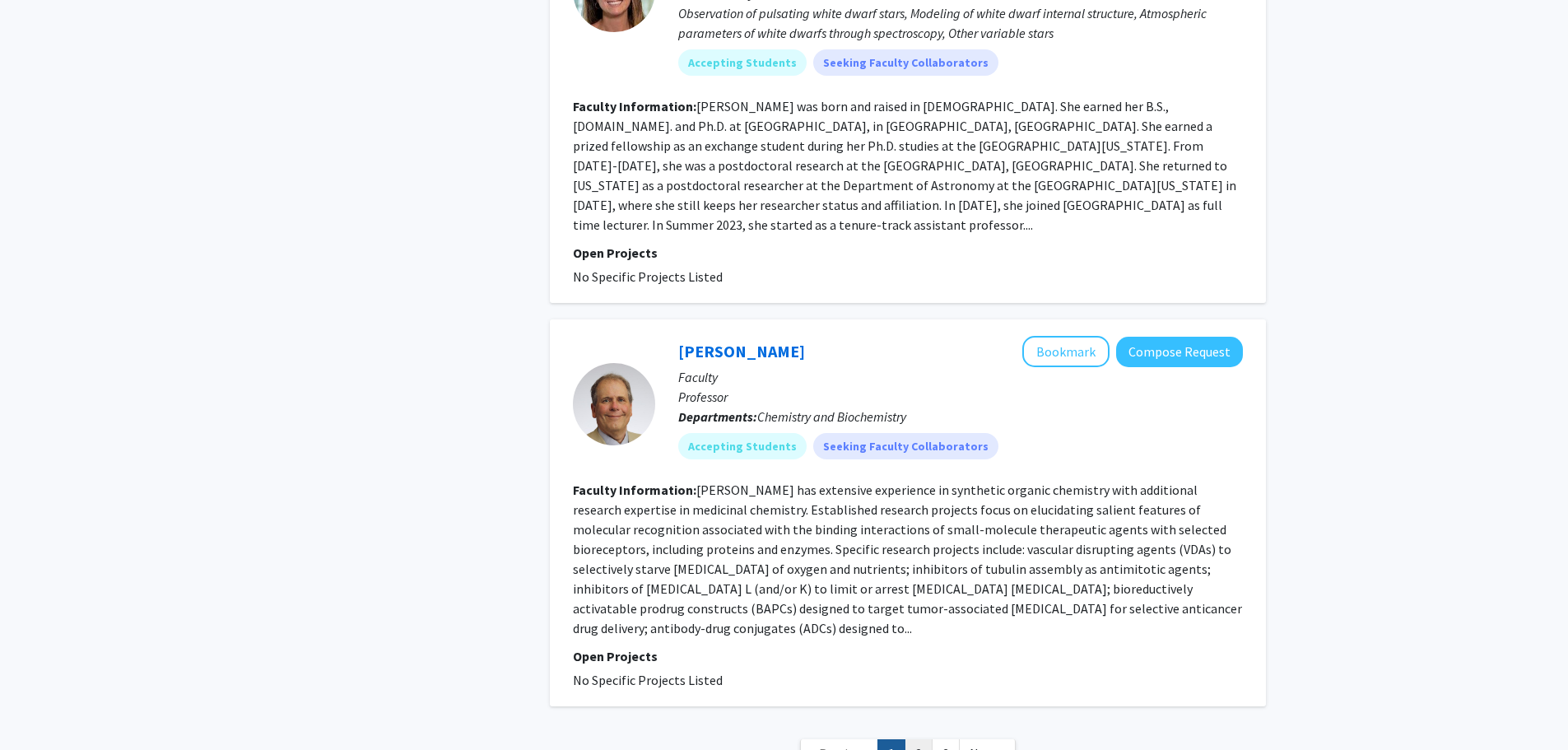
click at [919, 739] on link "2" at bounding box center [918, 754] width 28 height 29
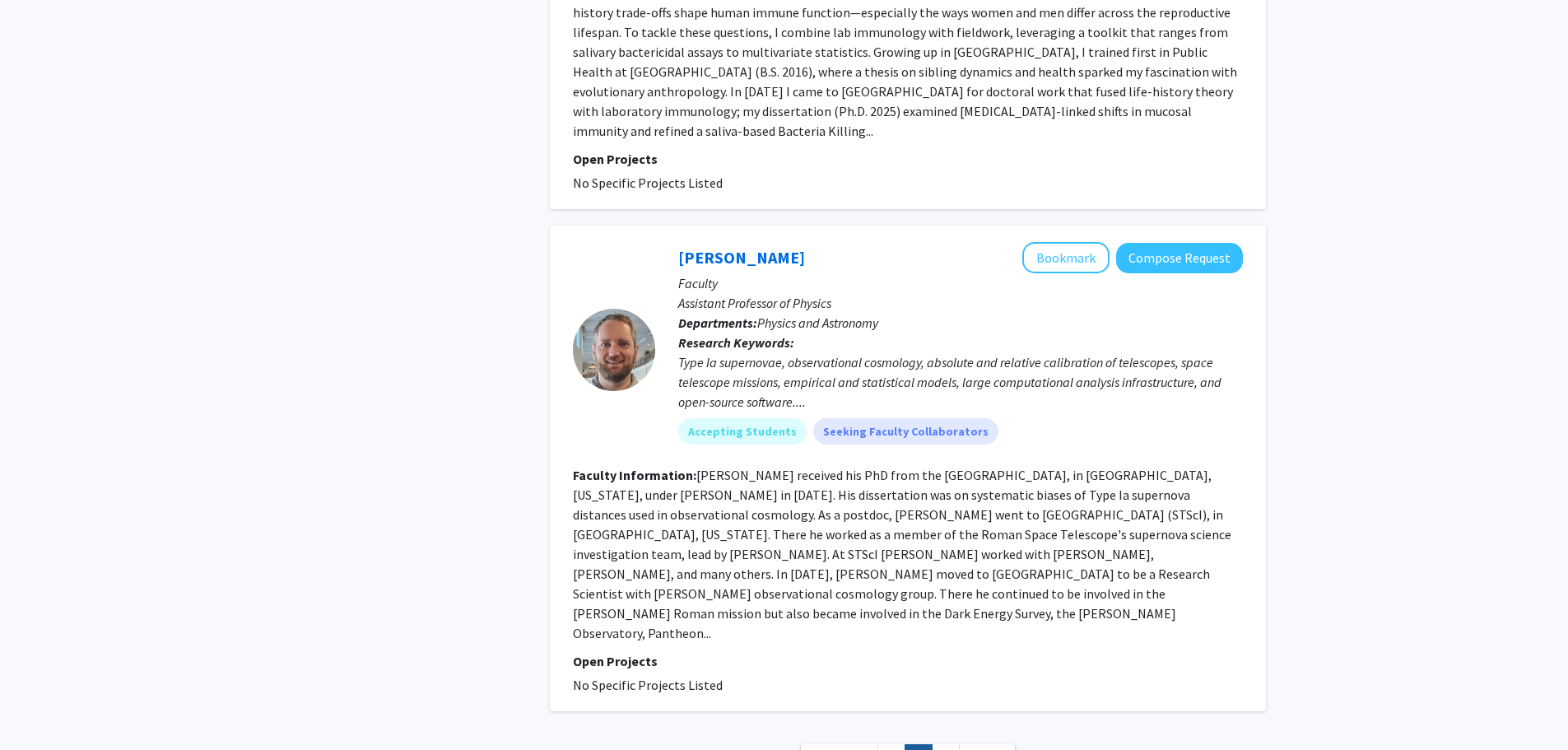
scroll to position [3917, 0]
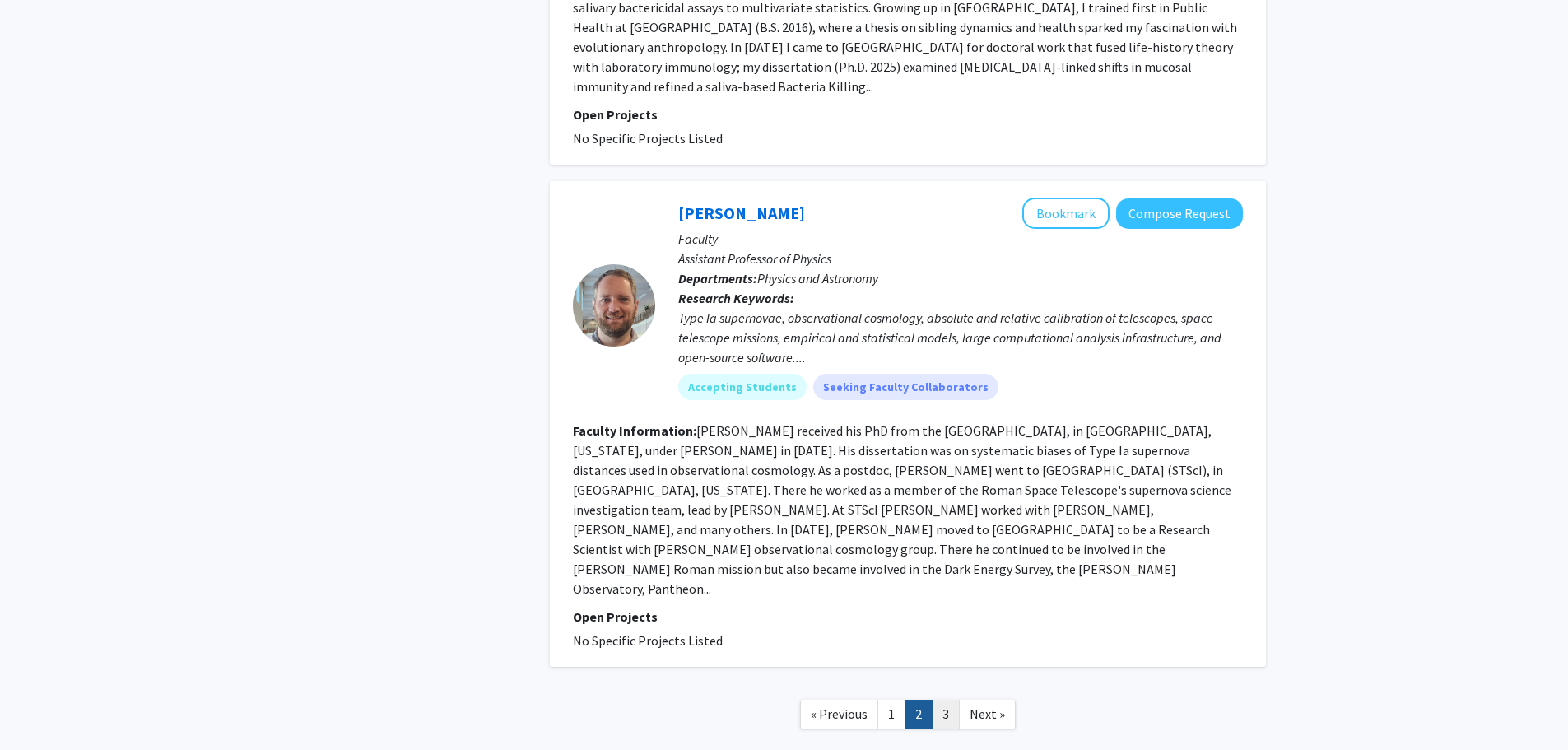
click at [958, 699] on link "3" at bounding box center [946, 714] width 28 height 29
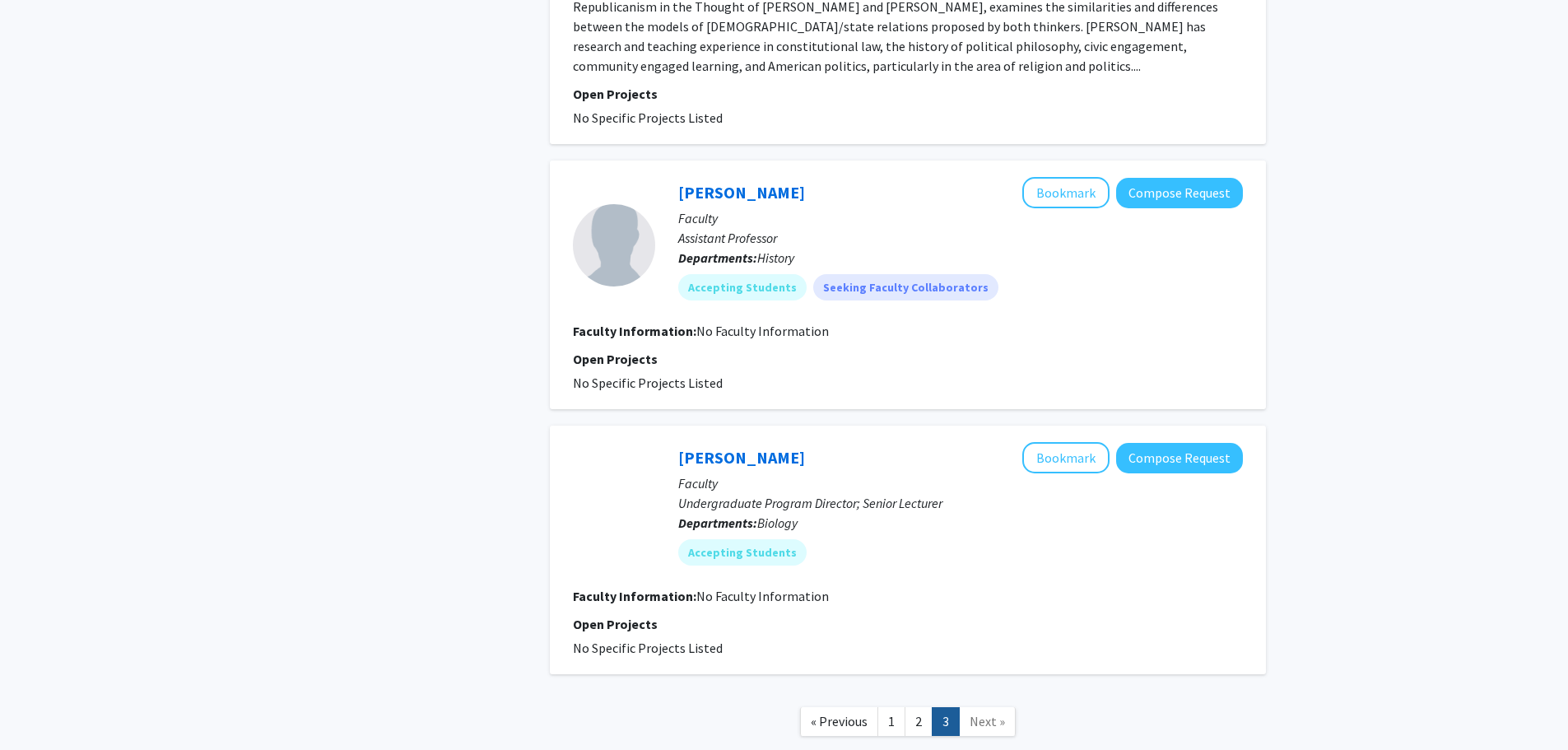
scroll to position [2263, 0]
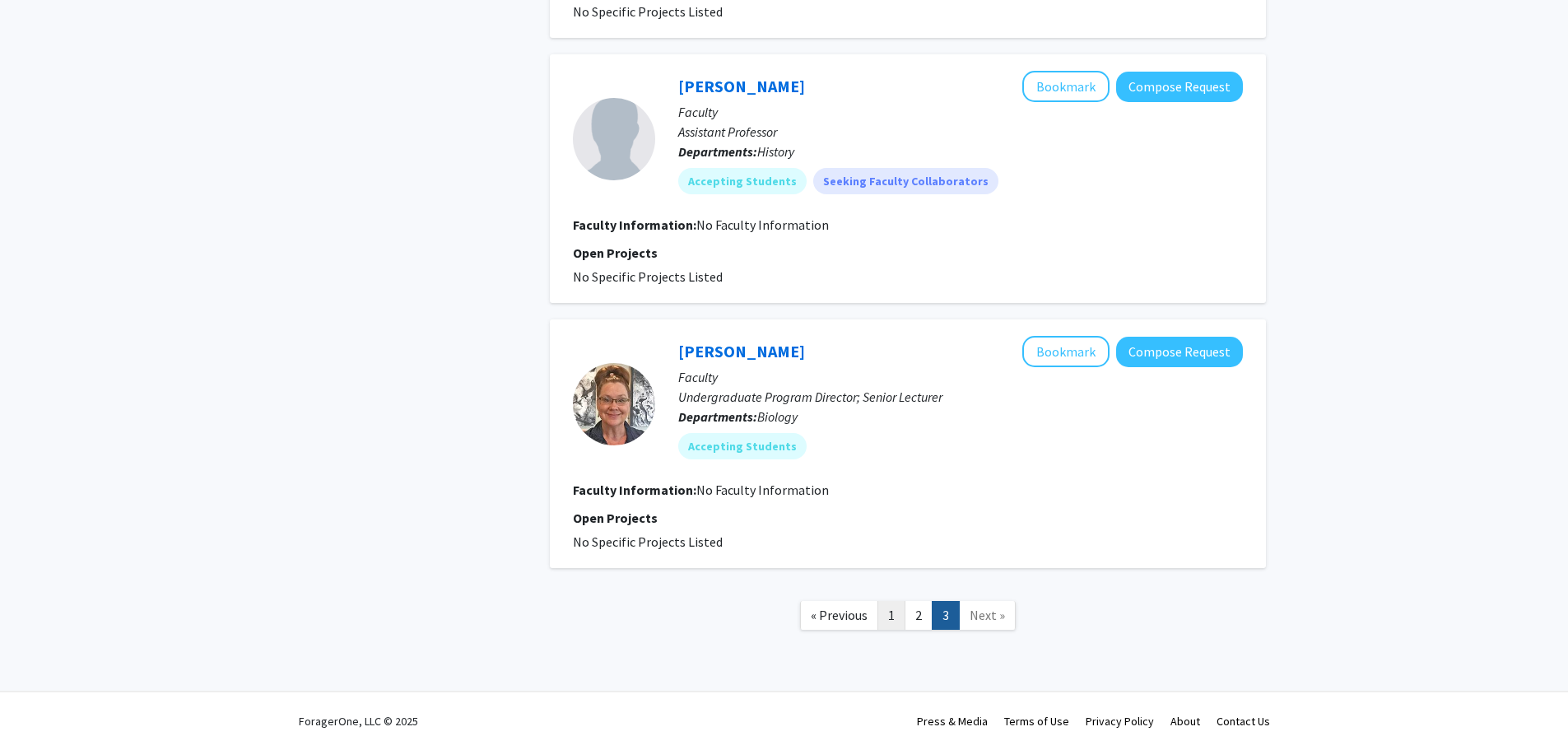
click at [887, 609] on link "1" at bounding box center [891, 615] width 28 height 29
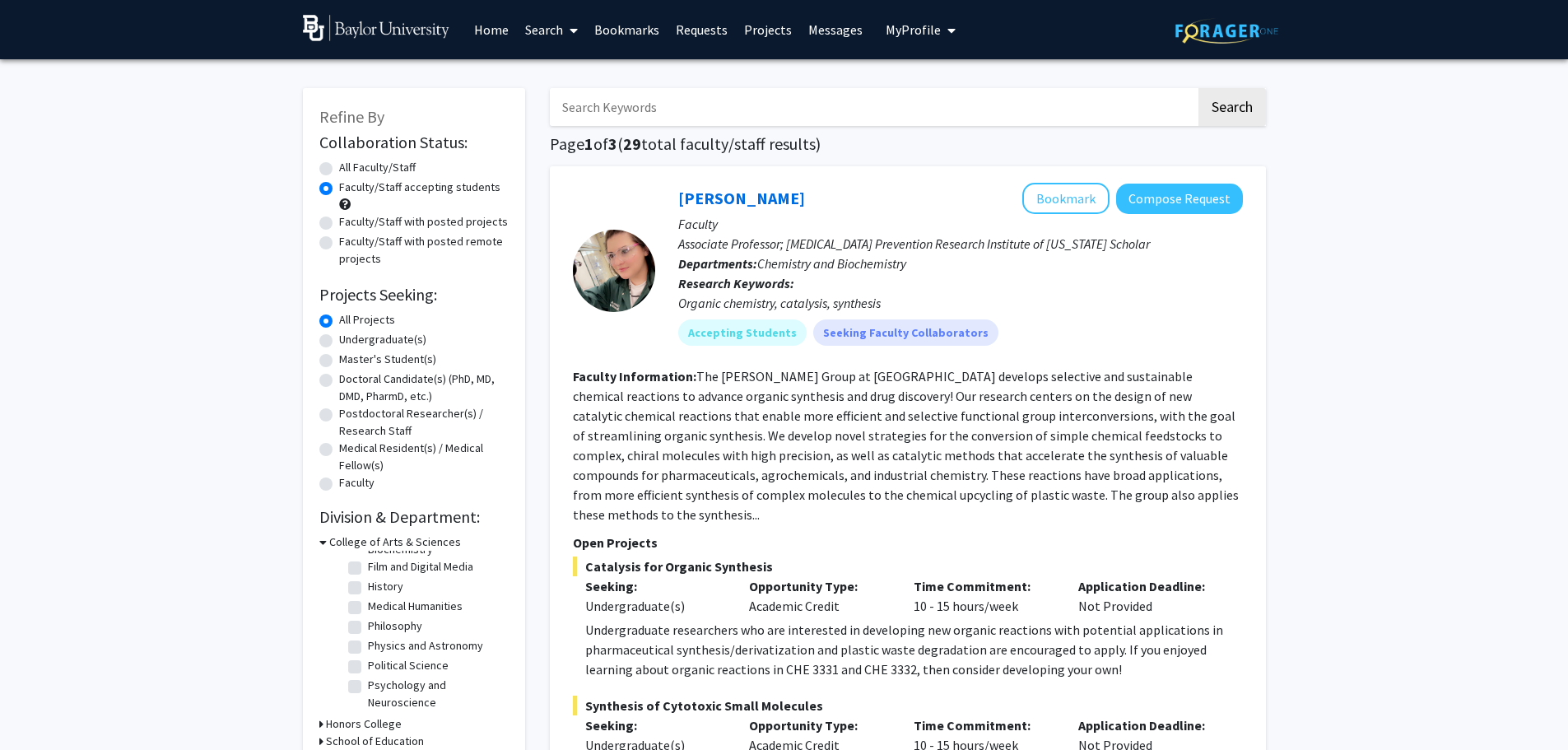
click at [538, 28] on link "Search" at bounding box center [551, 30] width 69 height 58
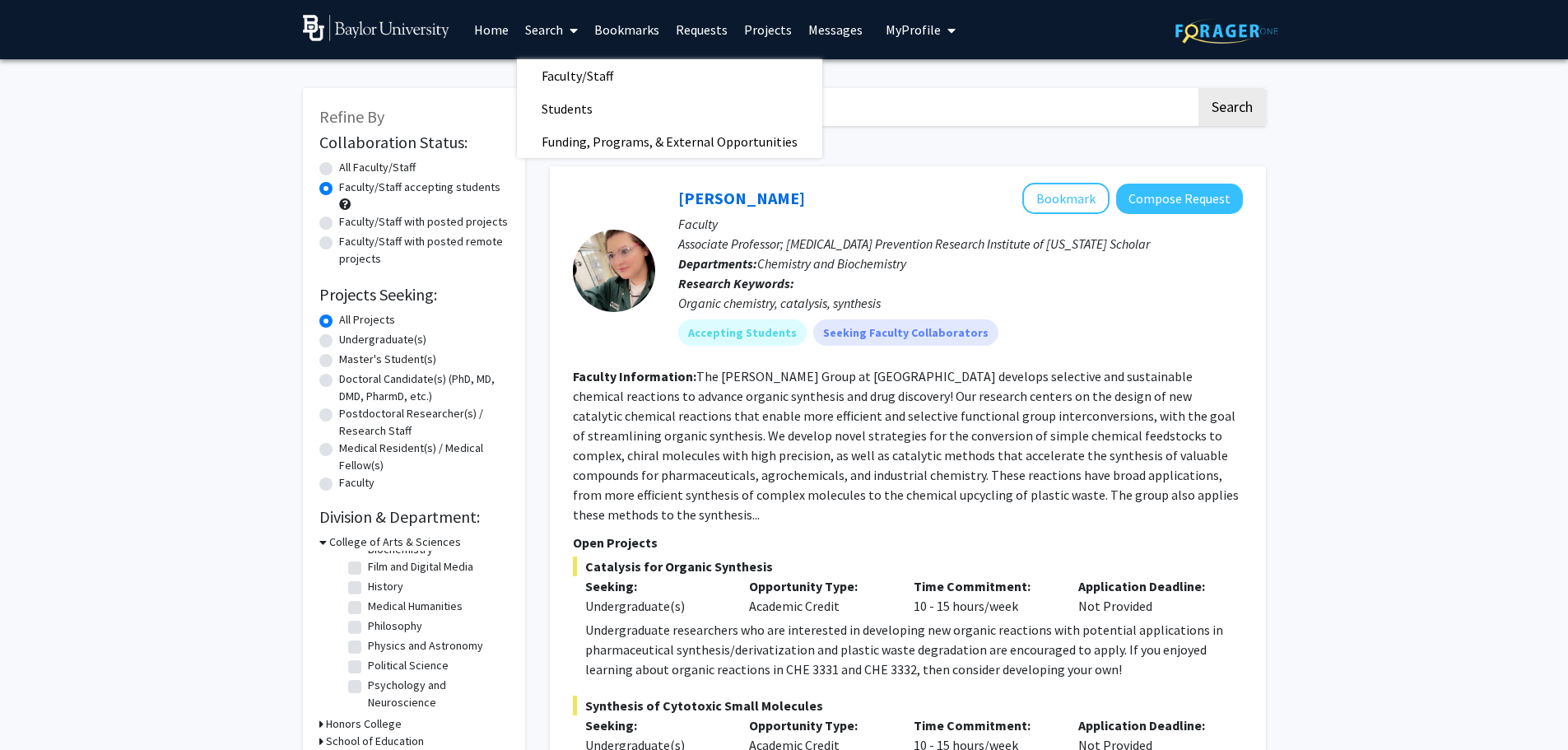
click at [779, 32] on link "Projects" at bounding box center [767, 30] width 64 height 58
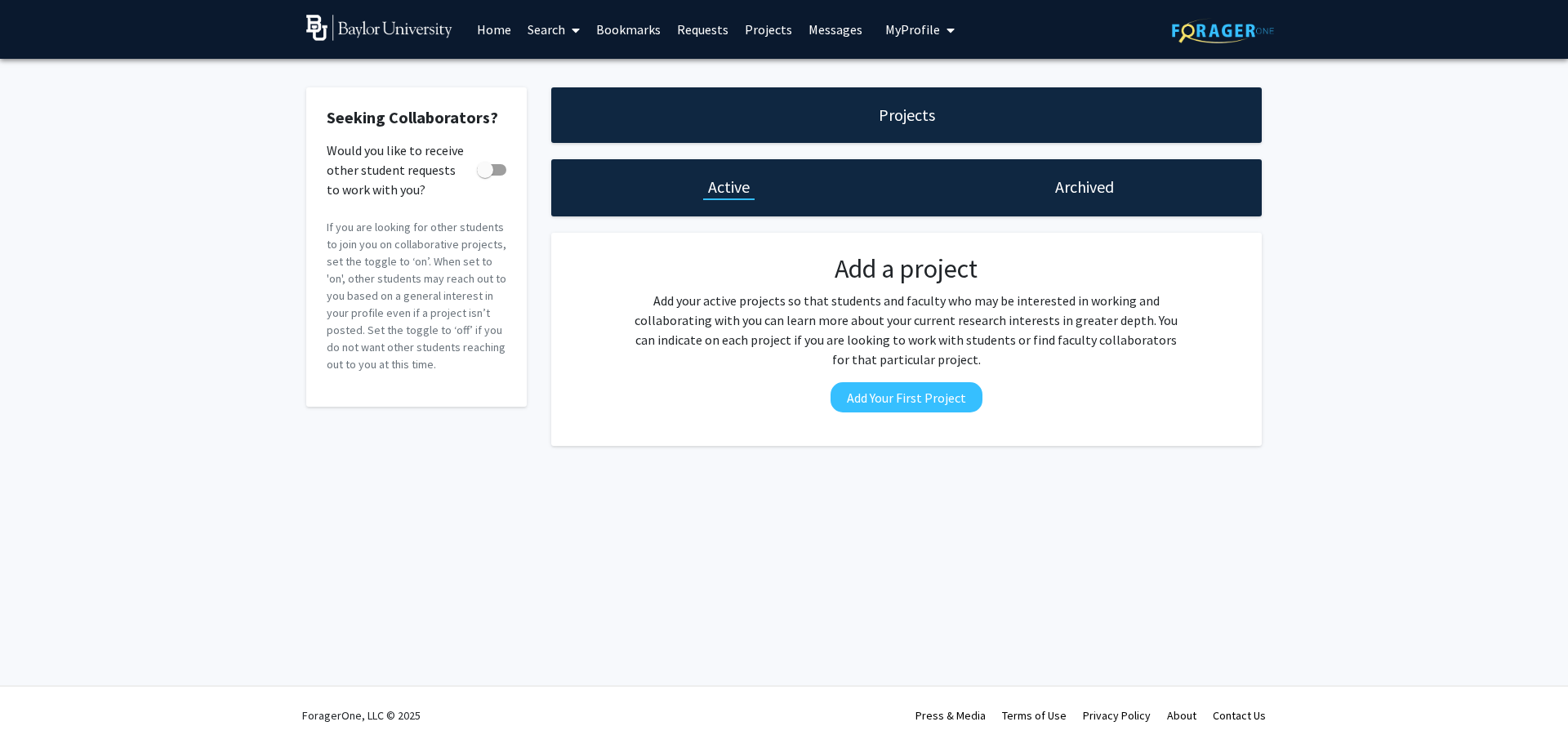
click at [1113, 180] on h1 "Archived" at bounding box center [1084, 187] width 58 height 22
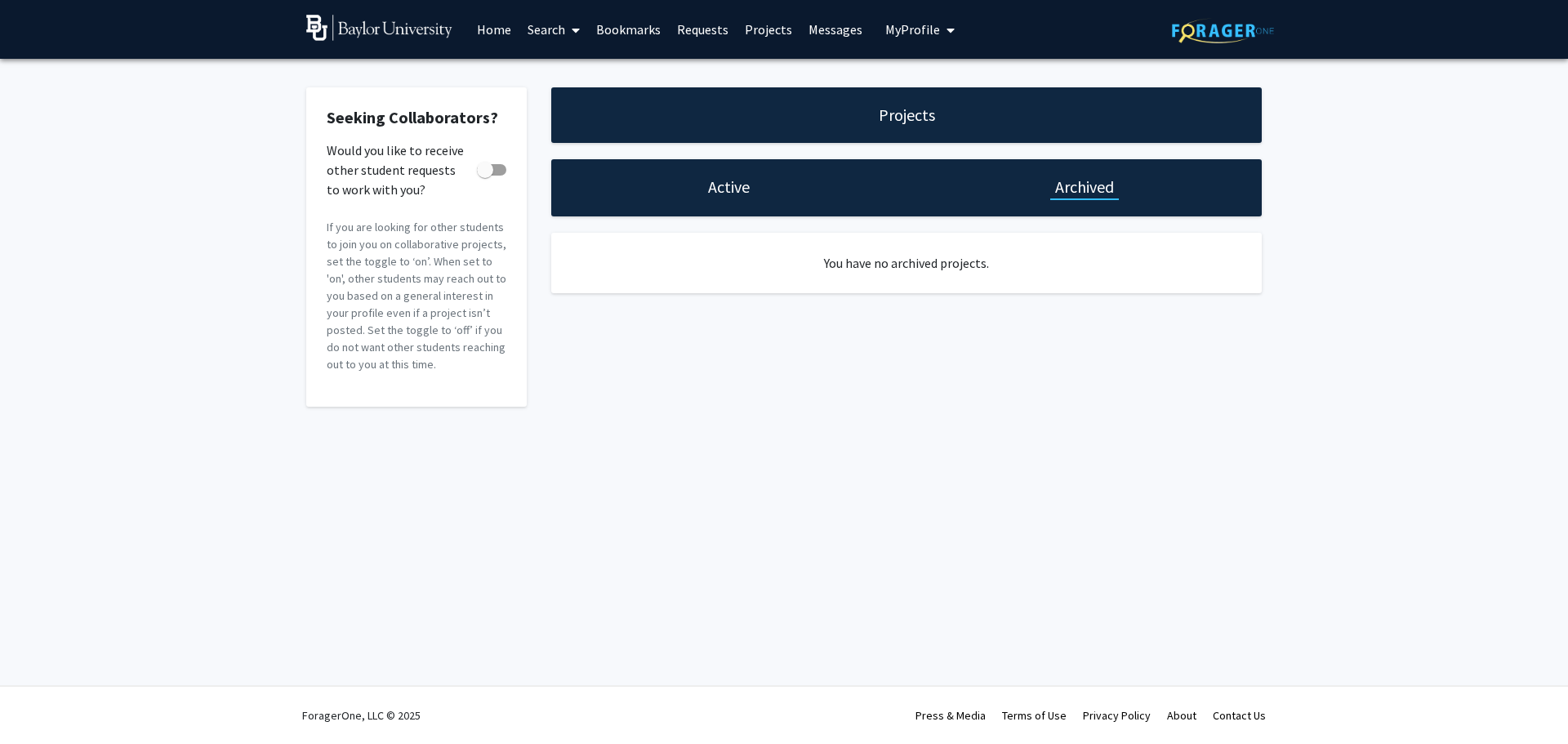
click at [706, 192] on div "Active" at bounding box center [728, 187] width 51 height 22
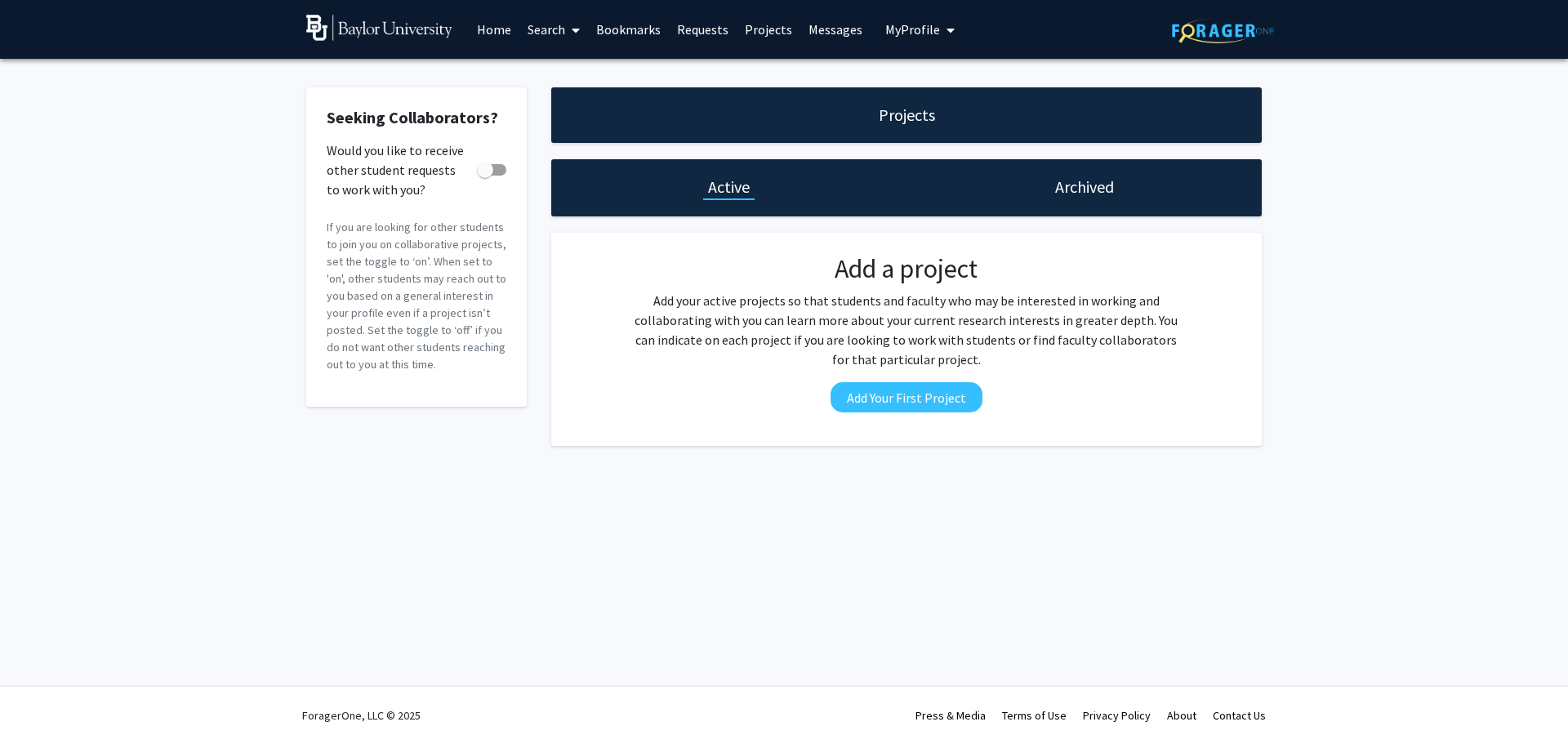
click at [903, 24] on span "My Profile" at bounding box center [912, 30] width 55 height 16
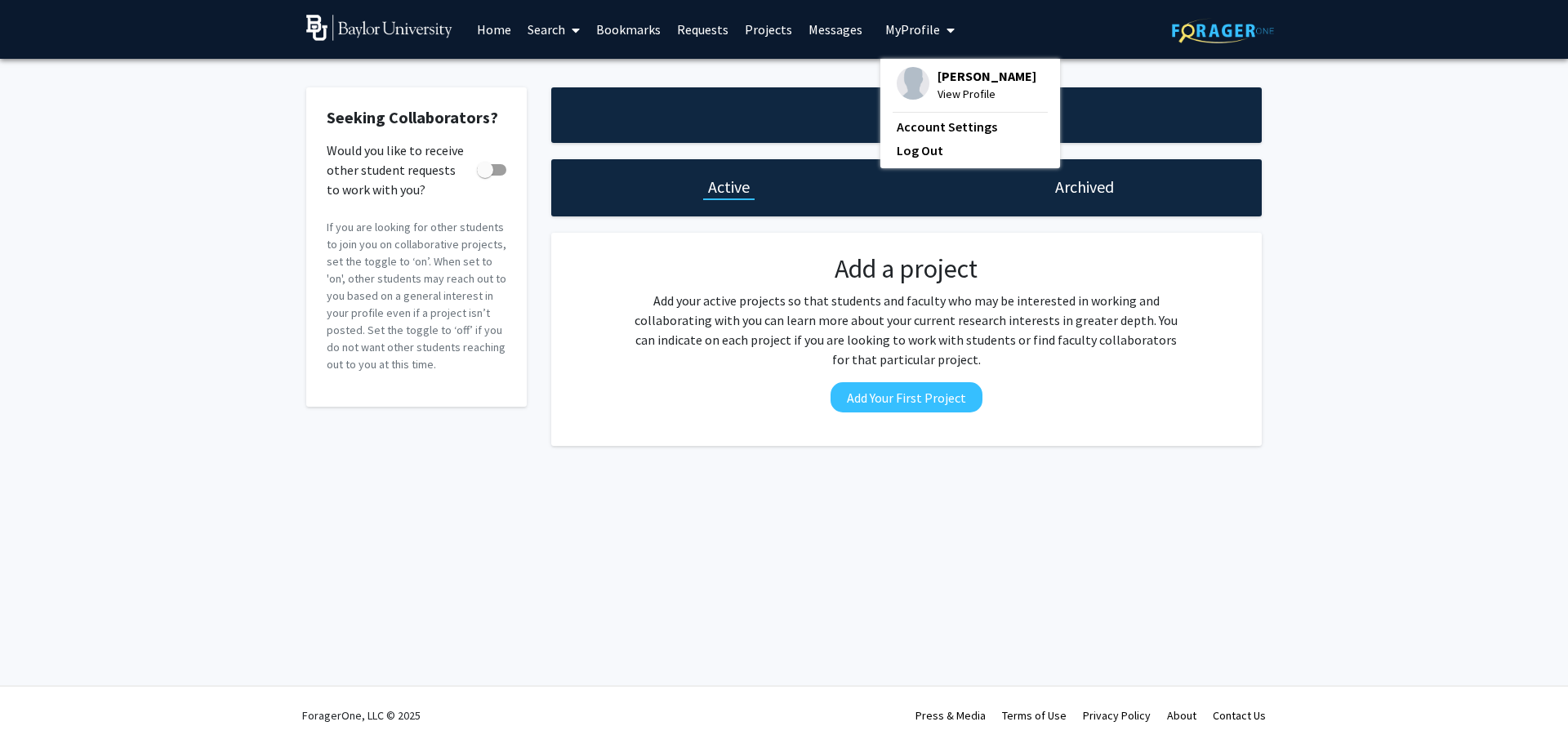
click at [560, 35] on link "Search" at bounding box center [554, 30] width 68 height 57
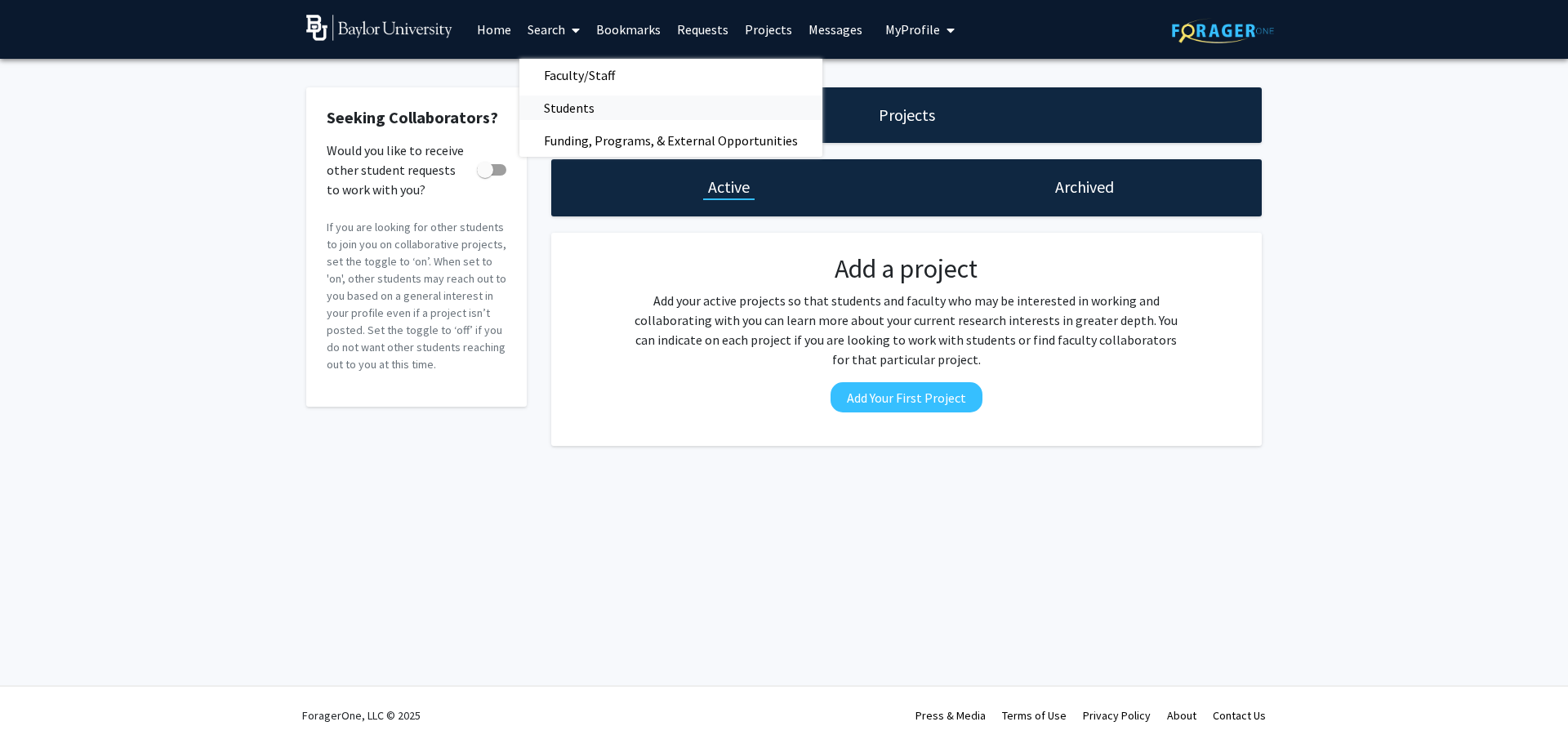
click at [569, 97] on span "Students" at bounding box center [569, 108] width 100 height 32
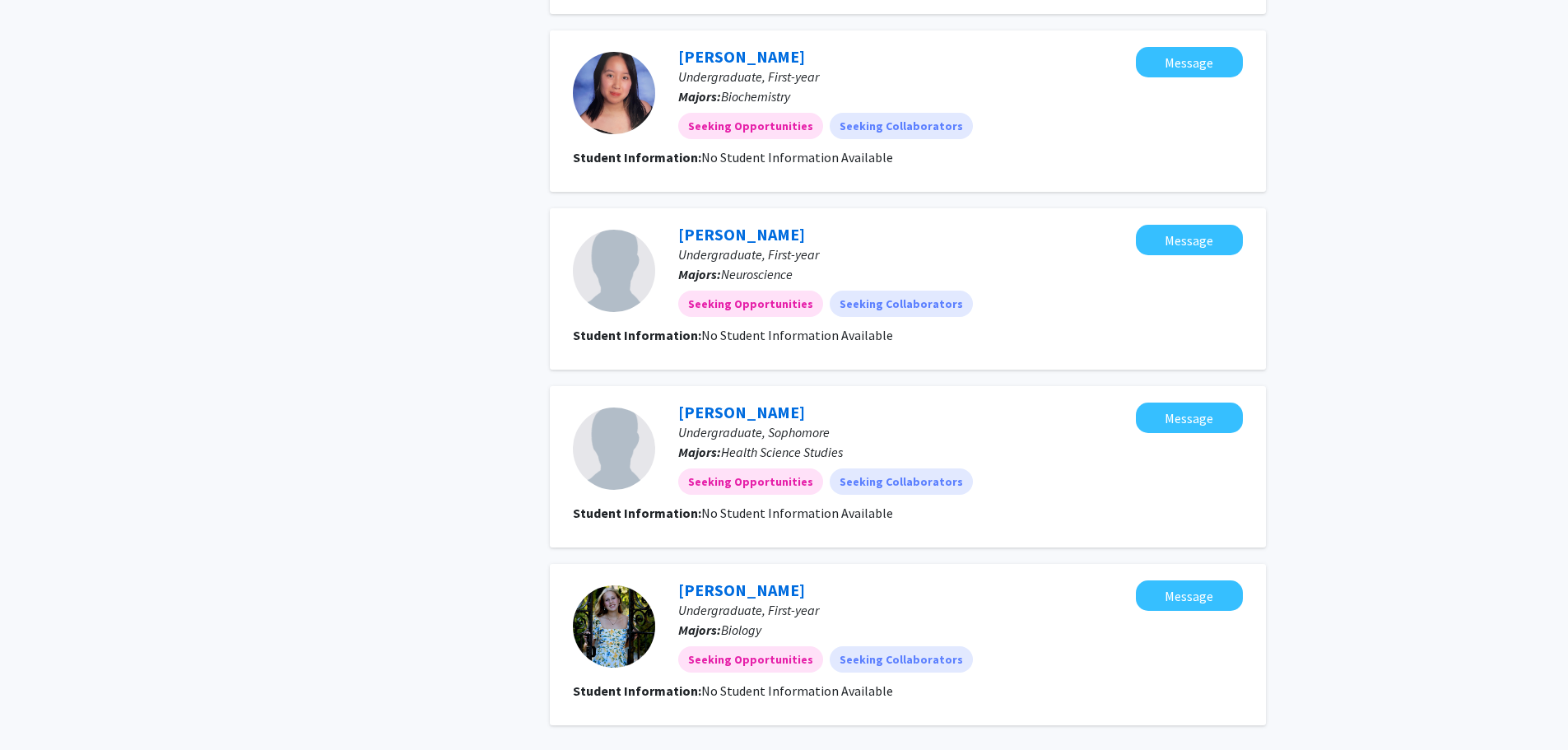
scroll to position [1893, 0]
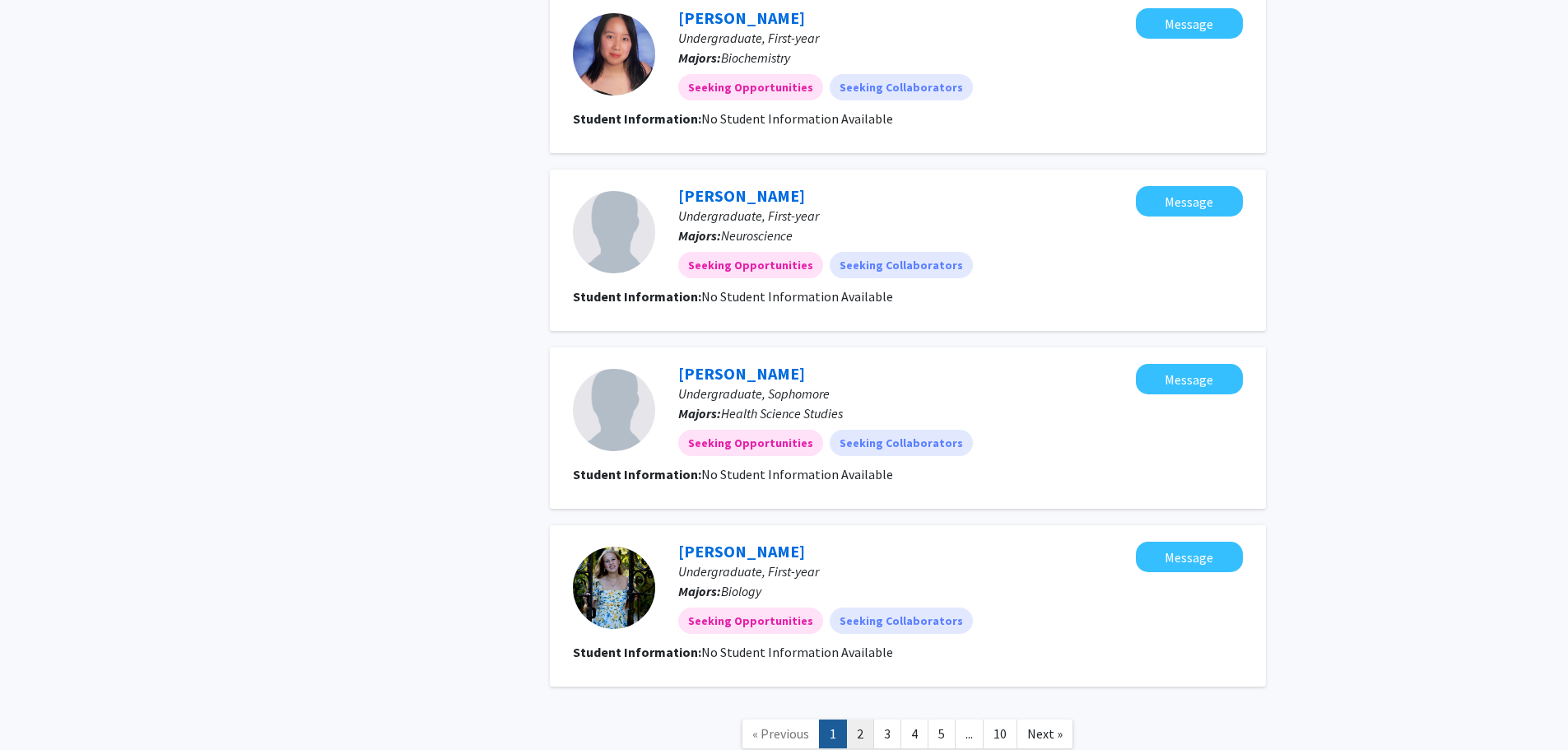
click at [866, 719] on link "2" at bounding box center [860, 734] width 28 height 29
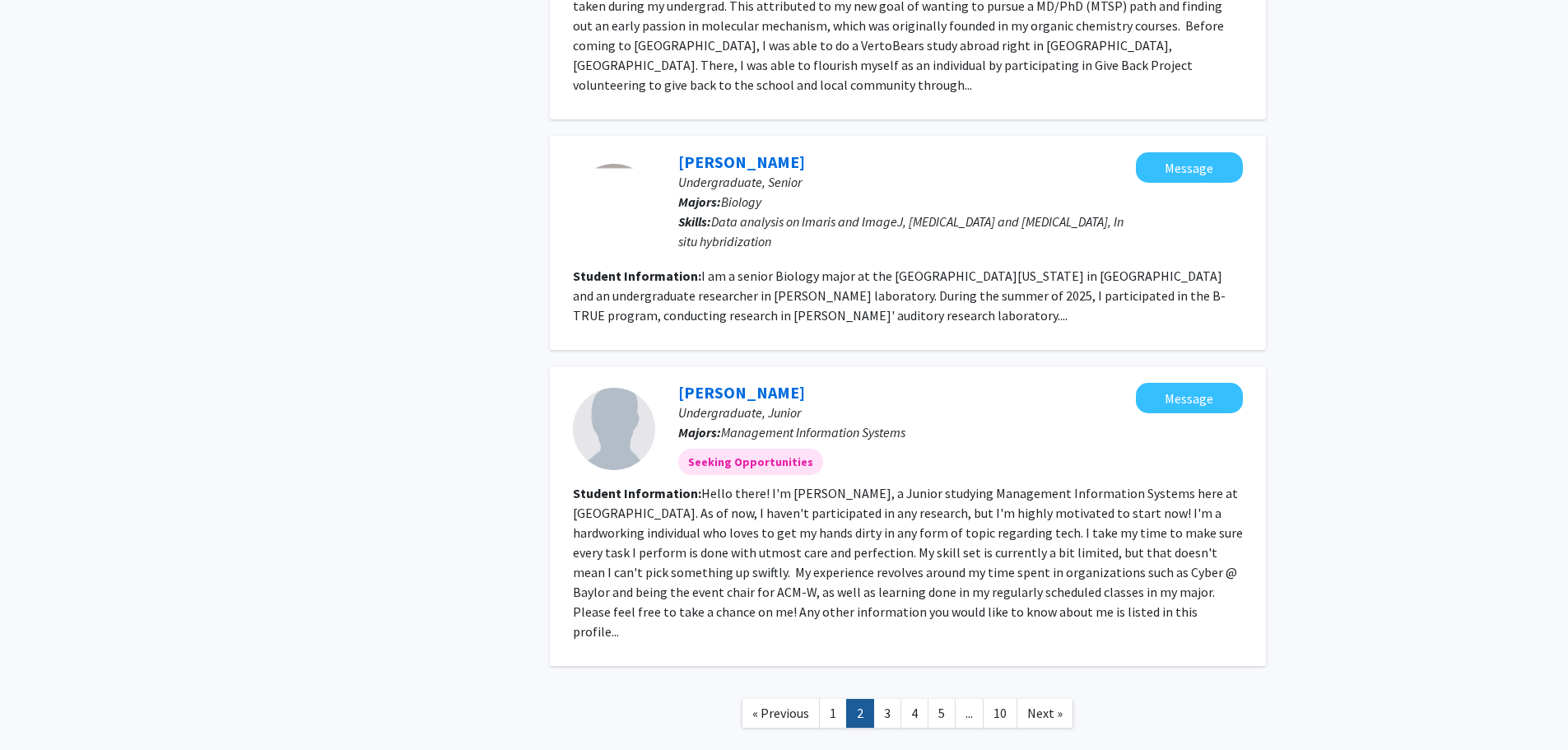
scroll to position [2301, 0]
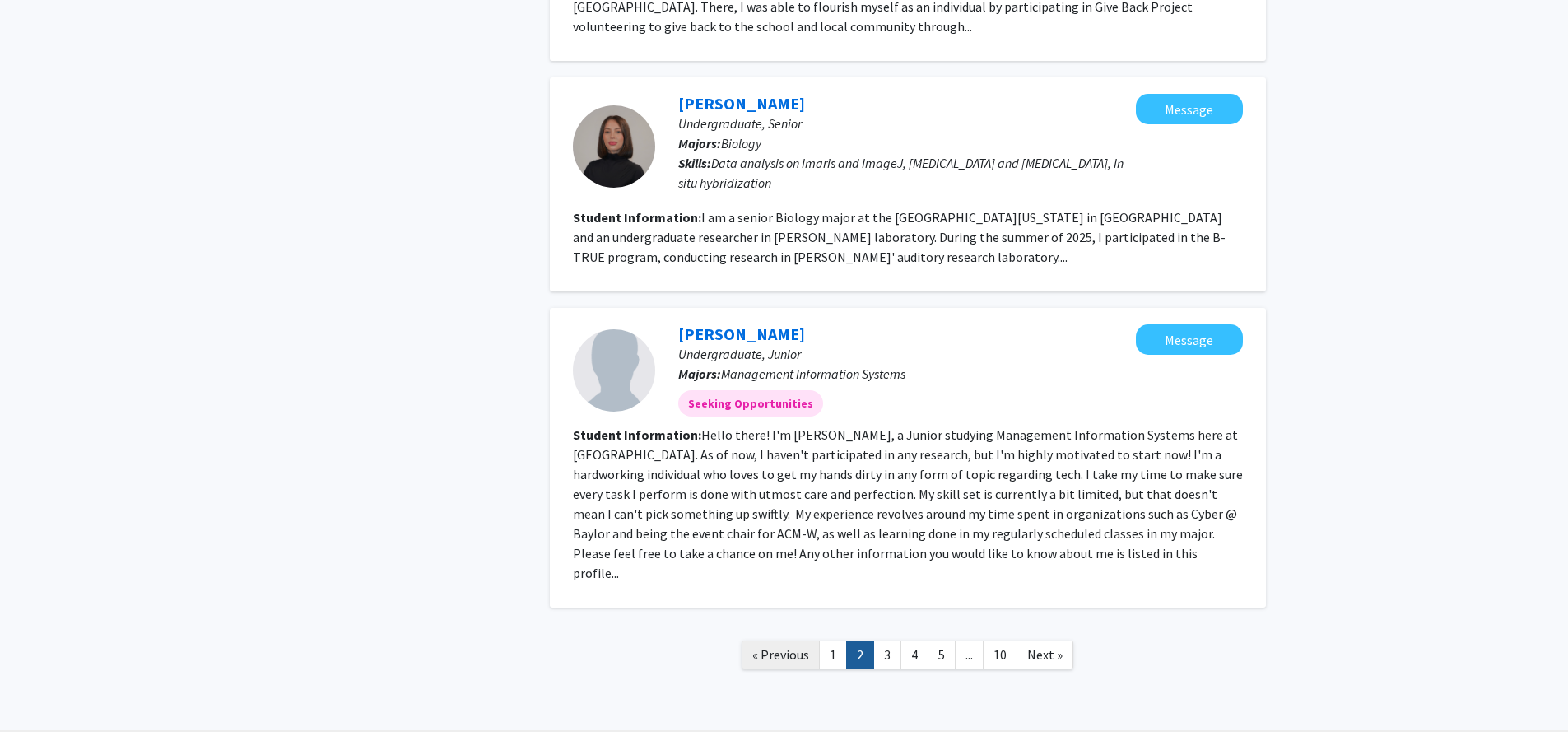
click at [798, 646] on span "« Previous" at bounding box center [780, 654] width 57 height 16
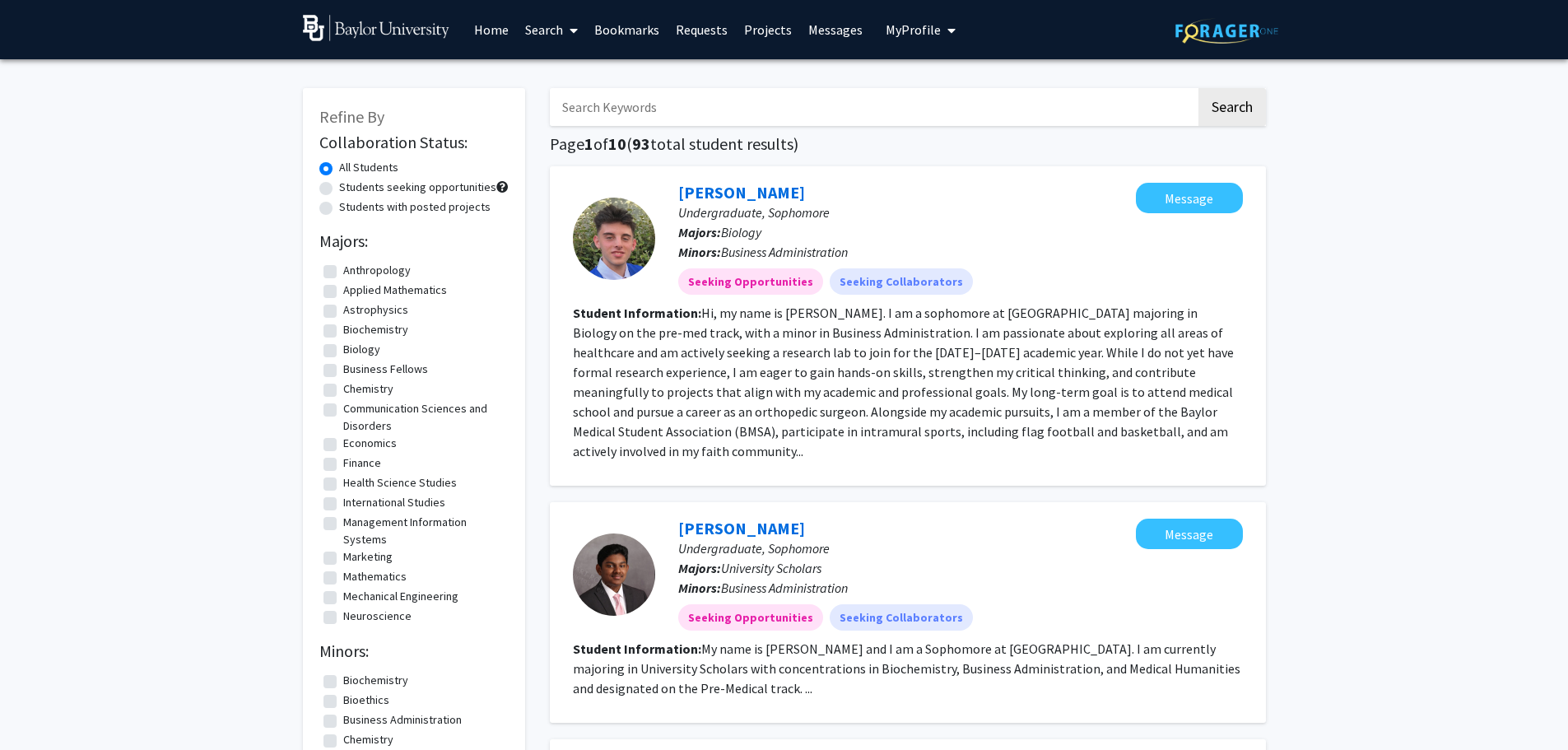
click at [376, 211] on label "Students with posted projects" at bounding box center [414, 206] width 151 height 17
click at [350, 209] on input "Students with posted projects" at bounding box center [345, 204] width 11 height 11
radio input "true"
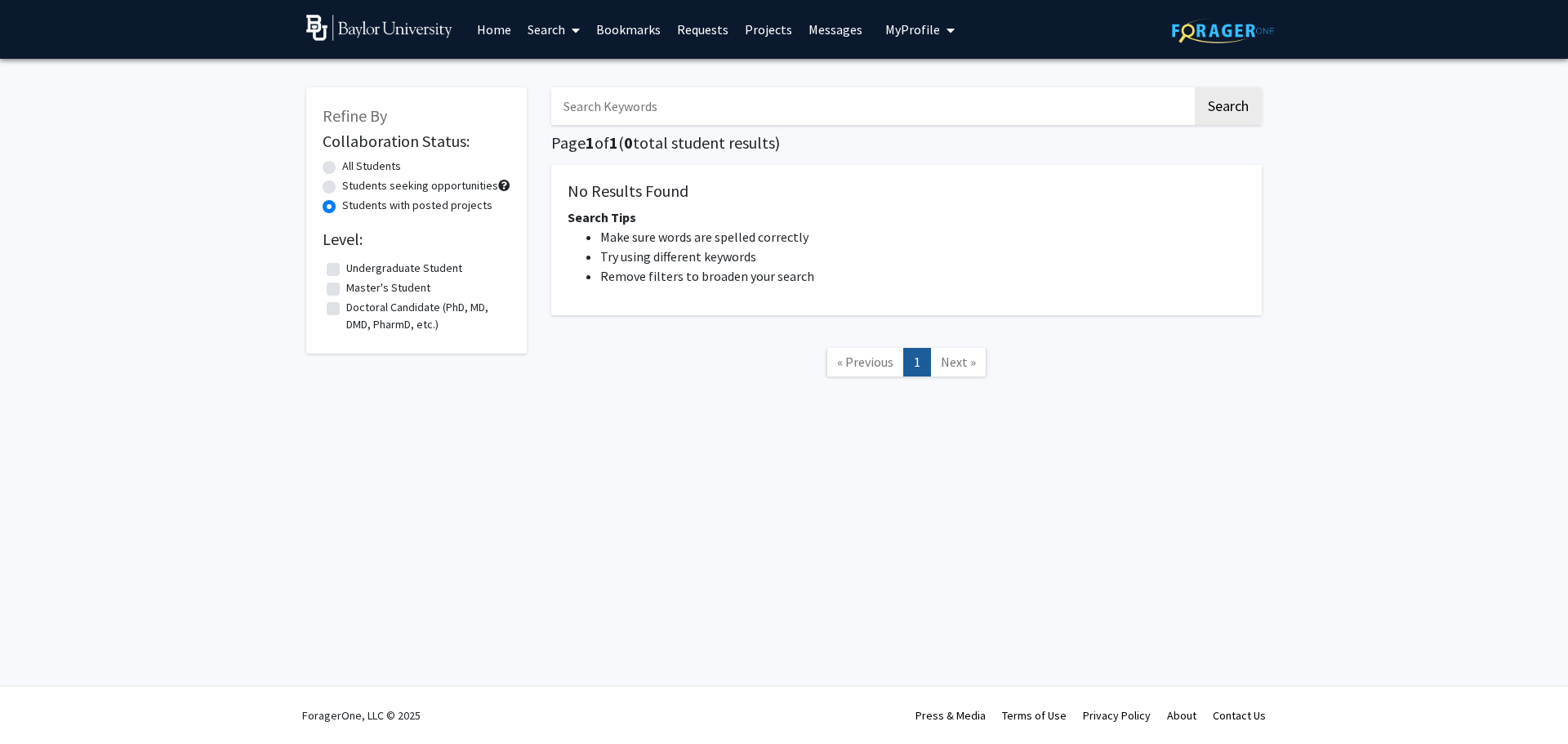
click at [510, 31] on link "Home" at bounding box center [494, 30] width 50 height 57
radio input "true"
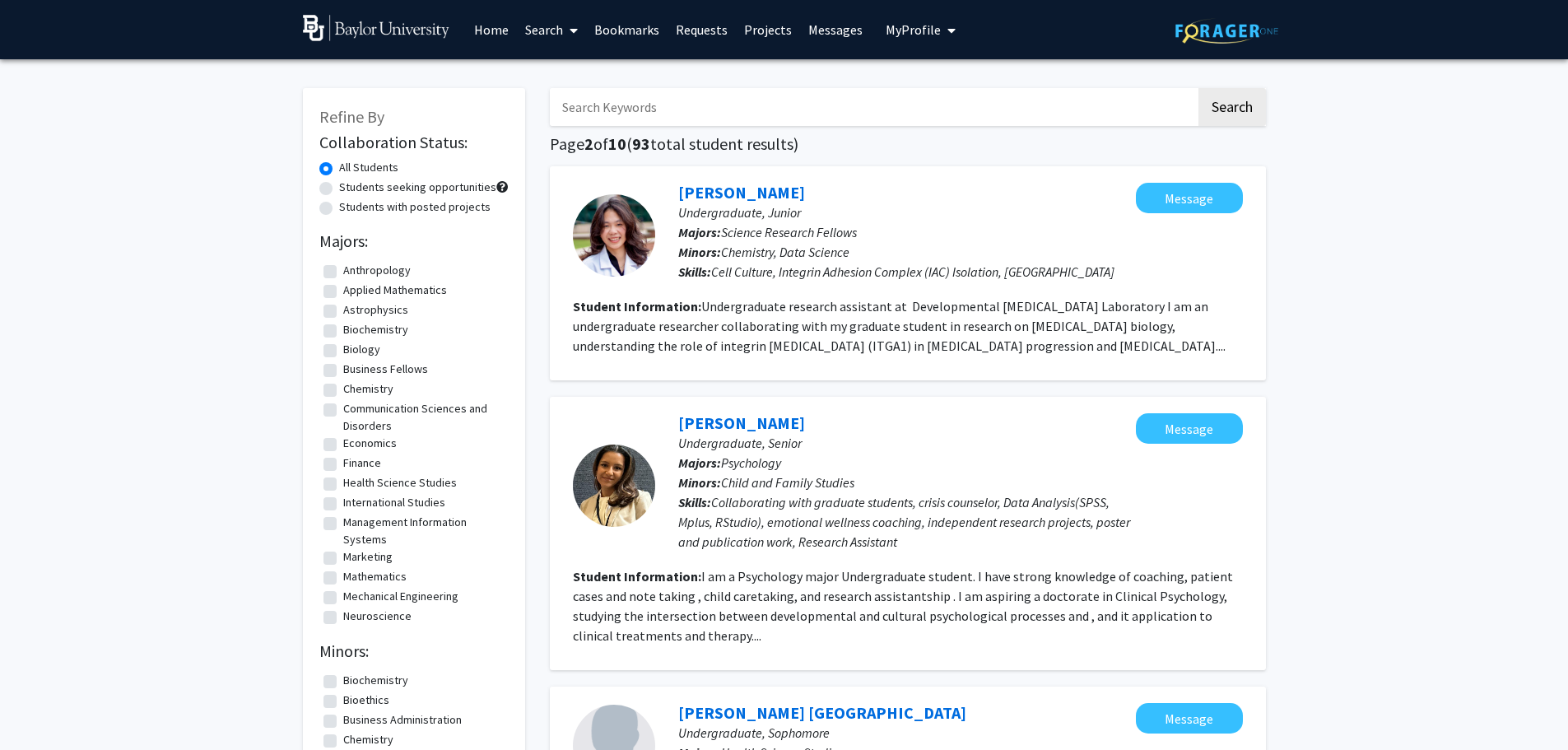
scroll to position [1893, 0]
